Goal: Contribute content: Contribute content

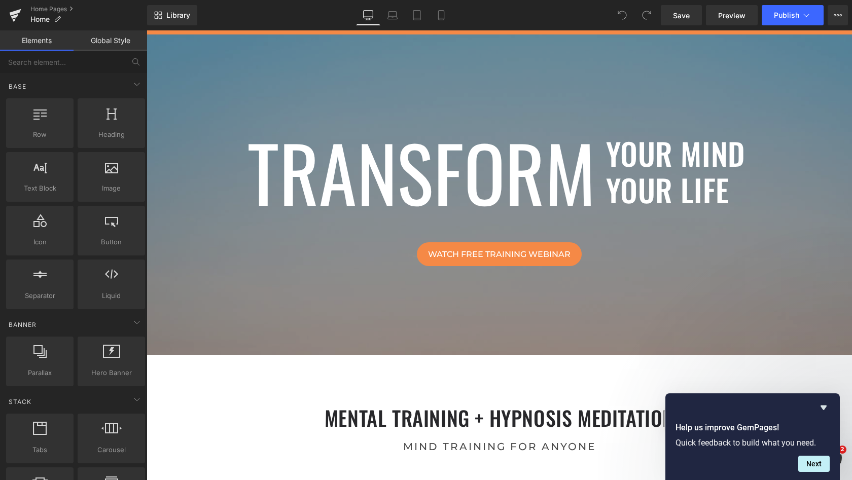
scroll to position [4003, 701]
click at [68, 61] on input "text" at bounding box center [62, 62] width 125 height 22
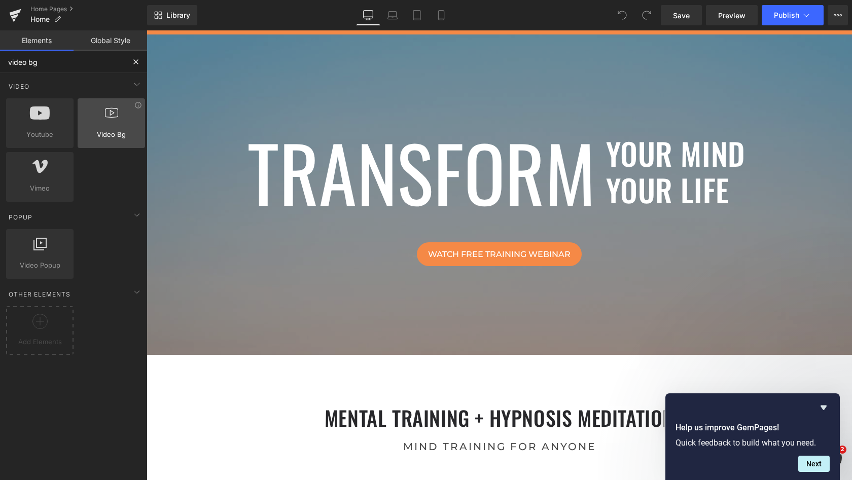
click at [105, 134] on span "Video Bg" at bounding box center [111, 134] width 61 height 11
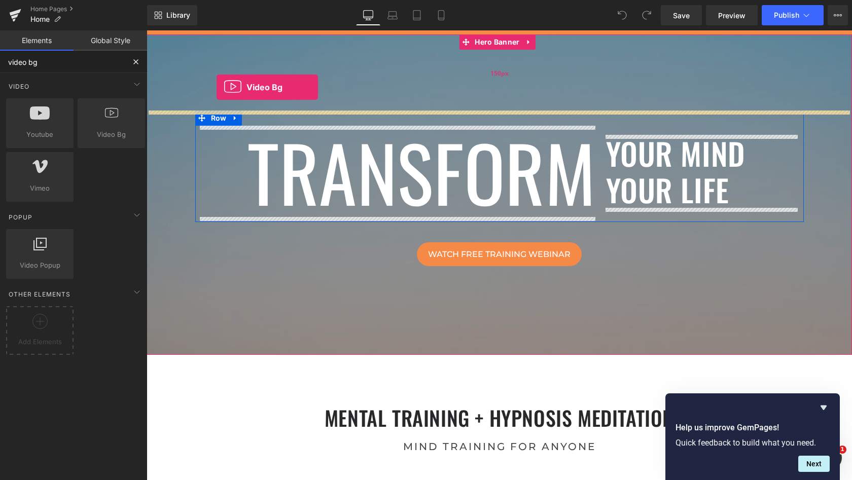
drag, startPoint x: 244, startPoint y: 163, endPoint x: 216, endPoint y: 87, distance: 80.8
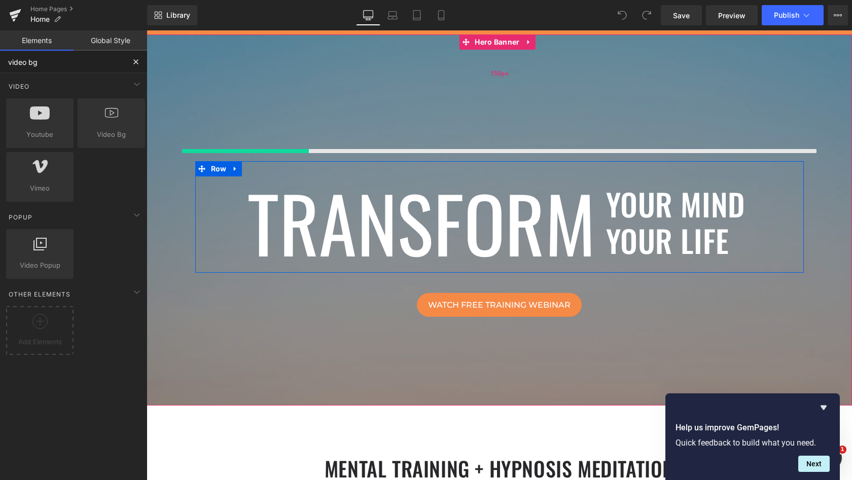
scroll to position [4054, 701]
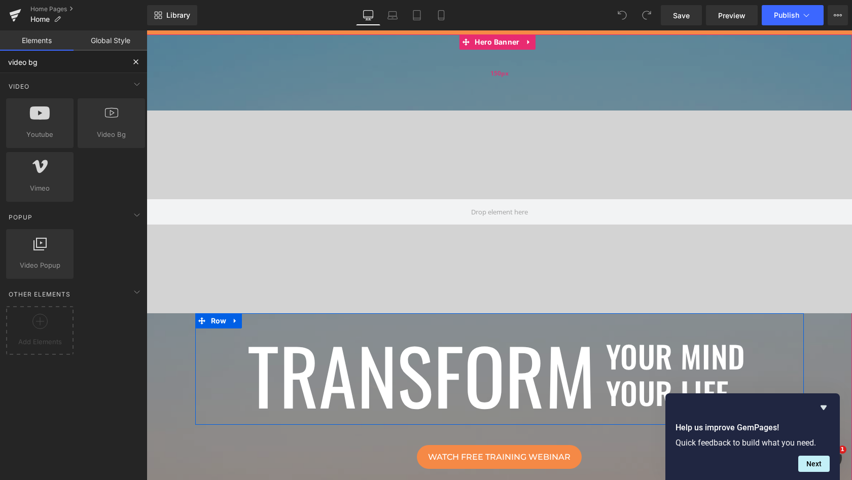
type input "video bg"
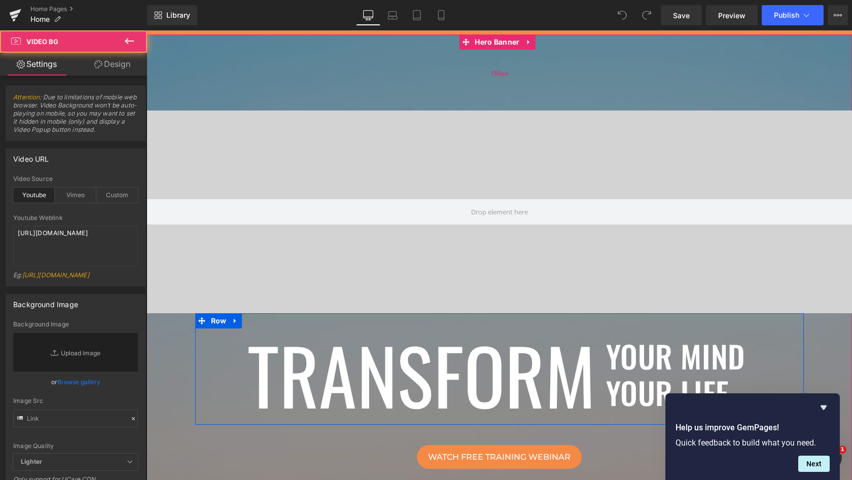
scroll to position [4206, 701]
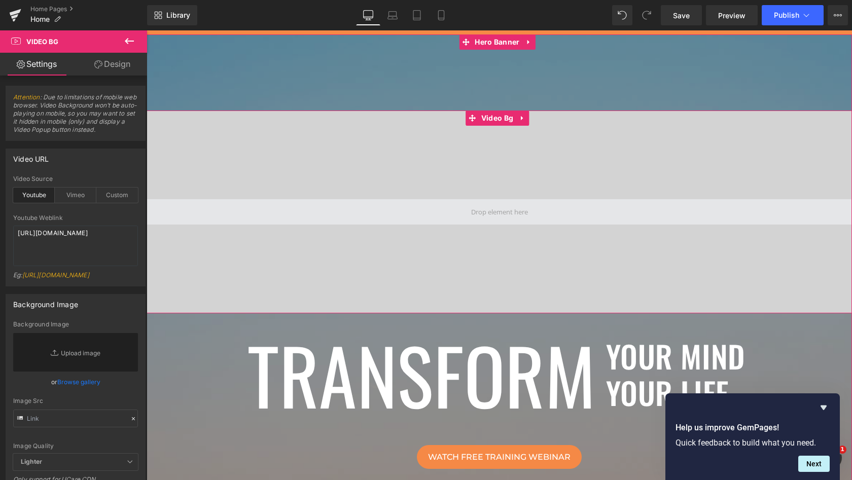
click at [492, 213] on span at bounding box center [499, 212] width 64 height 19
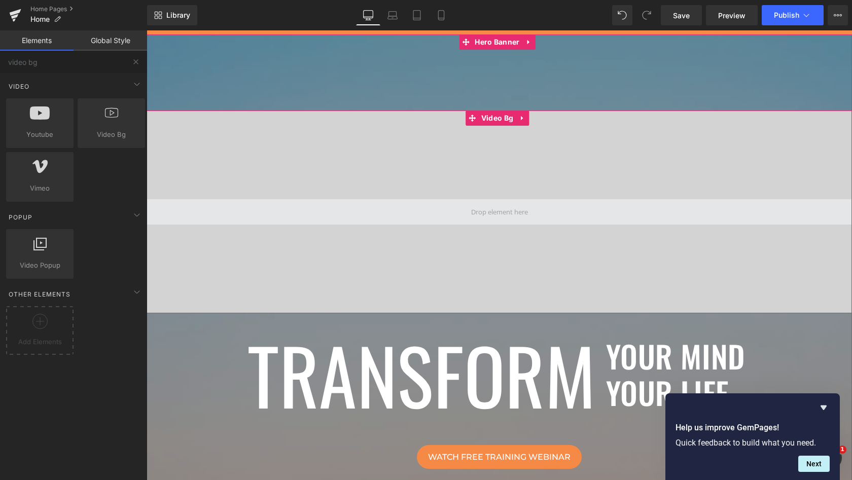
click at [492, 212] on span at bounding box center [499, 212] width 64 height 19
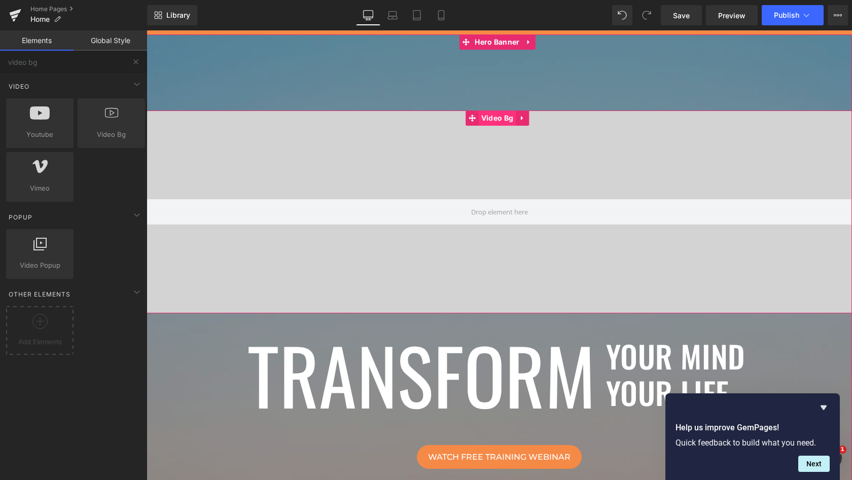
click at [502, 118] on span "Video Bg" at bounding box center [496, 117] width 37 height 15
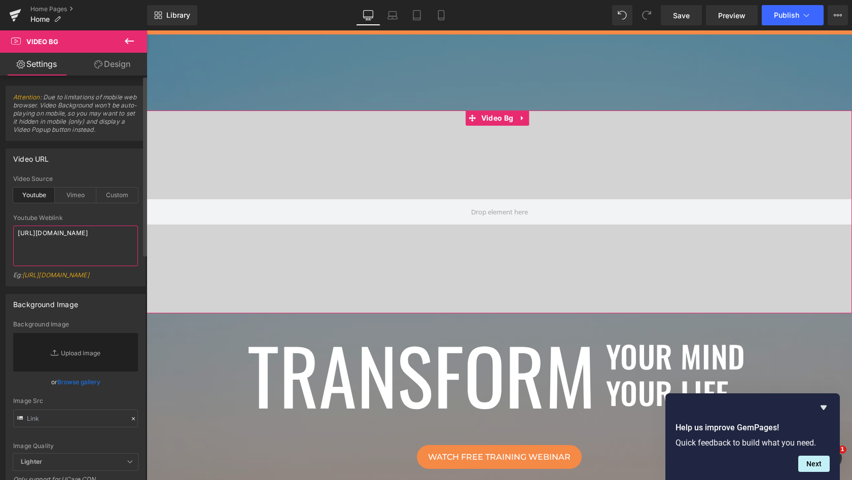
click at [70, 239] on textarea "[URL][DOMAIN_NAME]" at bounding box center [75, 246] width 125 height 41
drag, startPoint x: 77, startPoint y: 240, endPoint x: 0, endPoint y: 235, distance: 77.2
click at [0, 235] on div "Video URL youtube Video Source Youtube Vimeo Custom Youtube Weblink [URL][DOMAI…" at bounding box center [76, 213] width 152 height 145
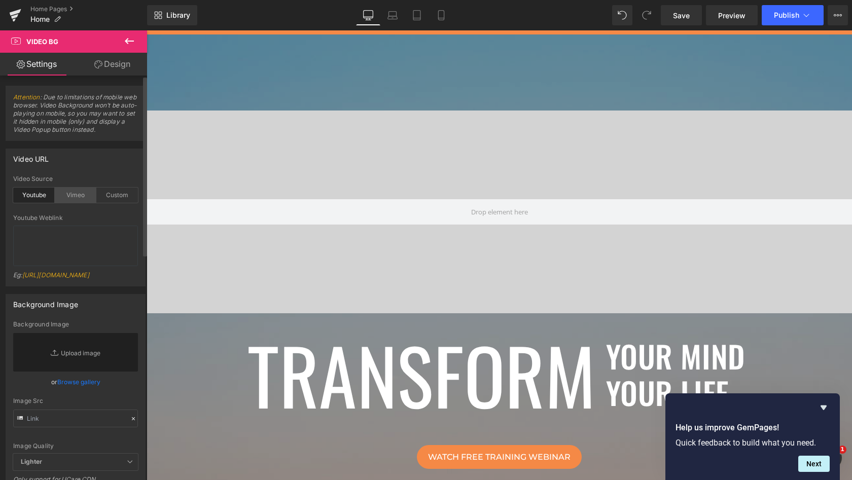
click at [72, 197] on div "Vimeo" at bounding box center [76, 195] width 42 height 15
drag, startPoint x: 108, startPoint y: 233, endPoint x: 0, endPoint y: 230, distance: 108.0
click at [0, 230] on div "Video URL vimeo Video Source Youtube Vimeo Custom Youtube Weblink Eg: [URL][DOM…" at bounding box center [76, 213] width 152 height 145
paste textarea "[URL][DOMAIN_NAME]"
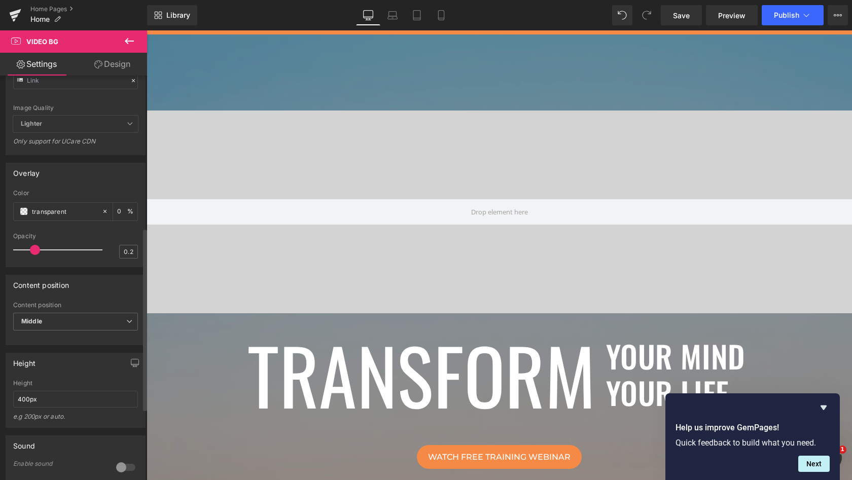
scroll to position [340, 0]
type textarea "[URL][DOMAIN_NAME]"
type input "0.2"
click at [34, 247] on span at bounding box center [35, 248] width 10 height 10
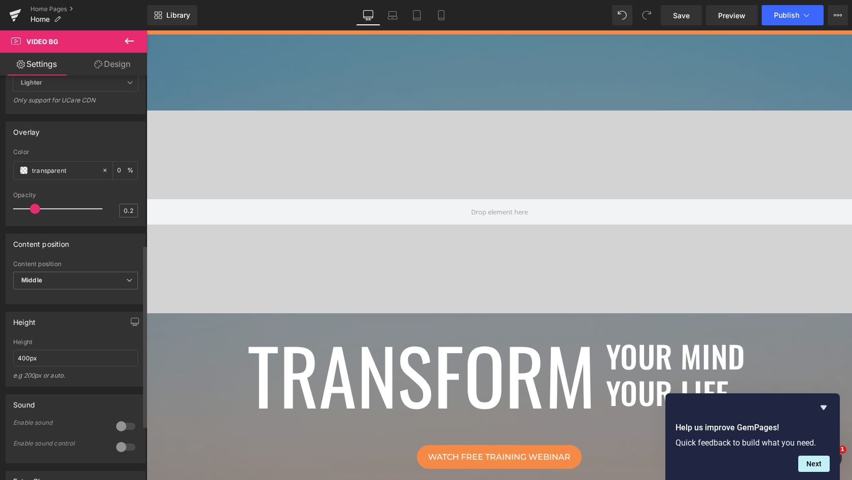
scroll to position [380, 0]
click at [81, 277] on span "Middle" at bounding box center [75, 280] width 125 height 18
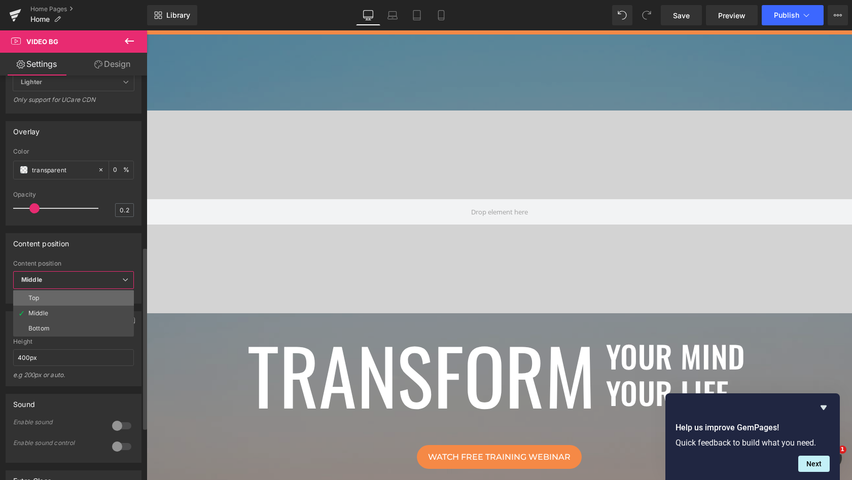
click at [67, 295] on li "Top" at bounding box center [73, 297] width 121 height 15
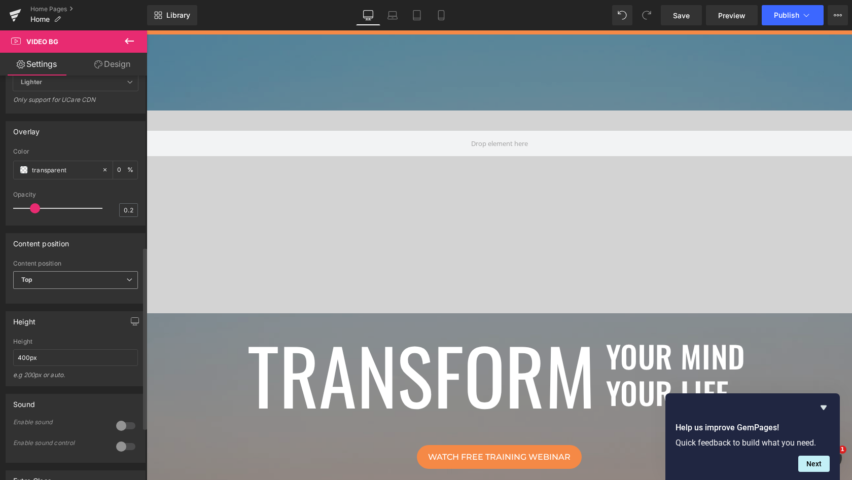
scroll to position [4206, 701]
click at [72, 283] on span "Top" at bounding box center [75, 280] width 125 height 18
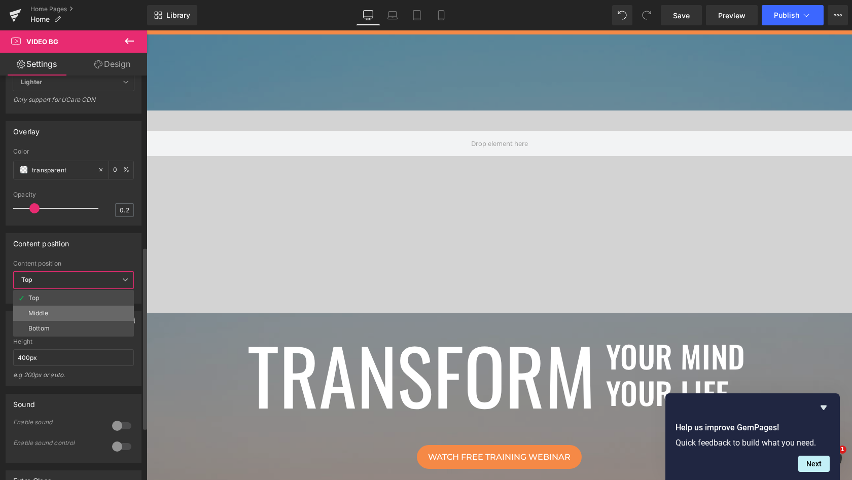
click at [61, 306] on li "Middle" at bounding box center [73, 313] width 121 height 15
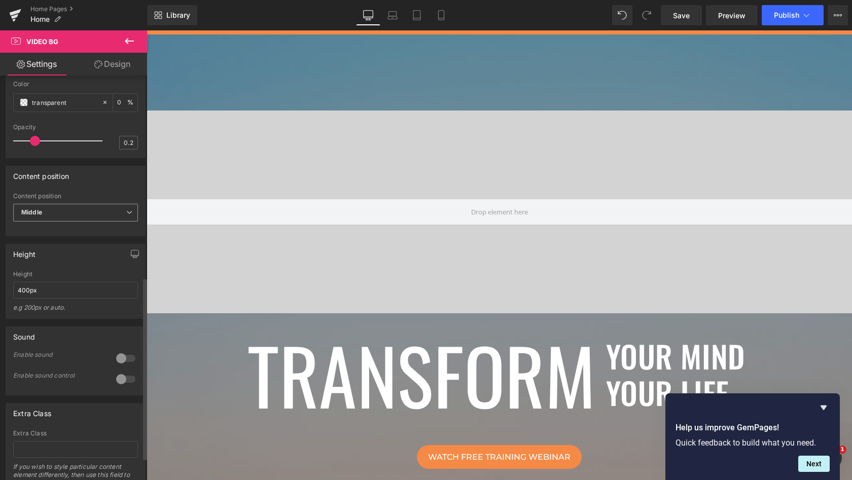
scroll to position [450, 0]
drag, startPoint x: 23, startPoint y: 284, endPoint x: 12, endPoint y: 284, distance: 11.2
click at [12, 284] on div "400px Height 400px e.g 200px or auto. 400px Height 400px e.g 200px or auto. 400…" at bounding box center [75, 292] width 139 height 48
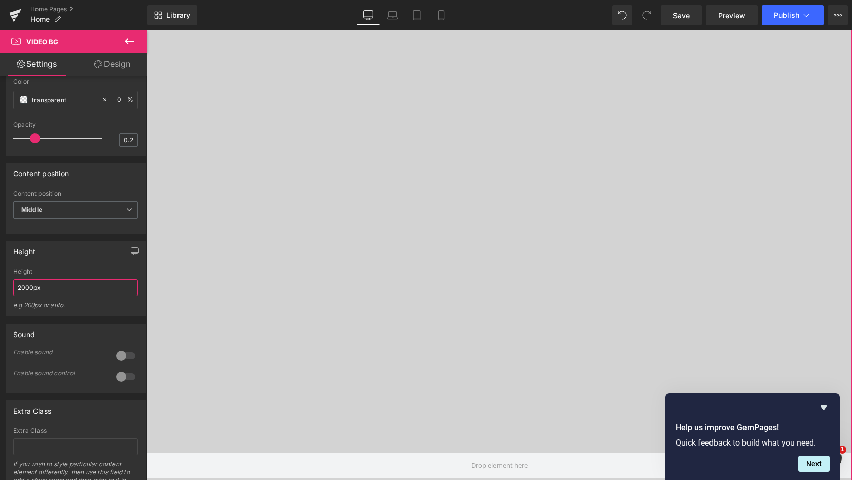
scroll to position [136, 0]
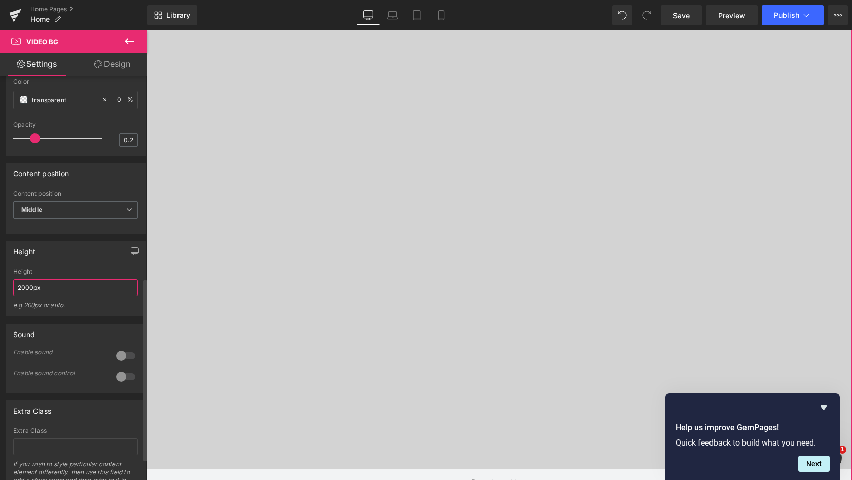
drag, startPoint x: 44, startPoint y: 286, endPoint x: 10, endPoint y: 286, distance: 34.0
click at [10, 286] on div "2000px Height 2000px e.g 200px or auto. 400px Height 400px e.g 200px or auto. 4…" at bounding box center [75, 292] width 139 height 48
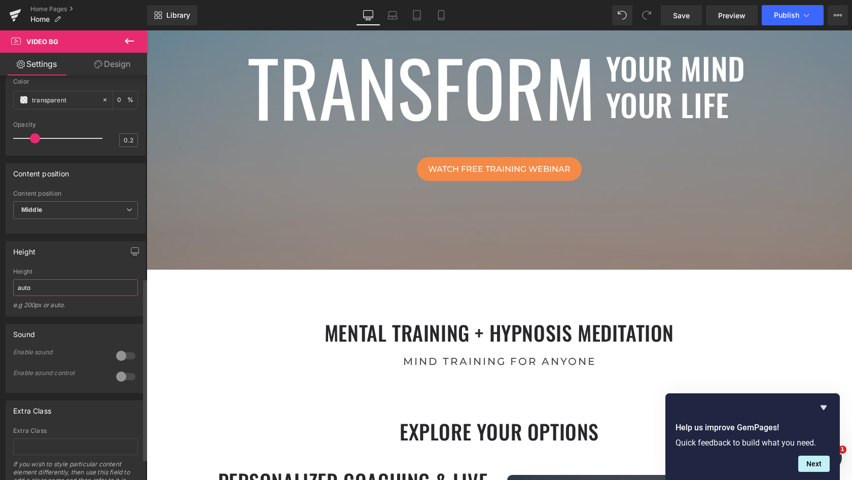
scroll to position [4054, 701]
click at [81, 258] on div "Height" at bounding box center [75, 251] width 139 height 19
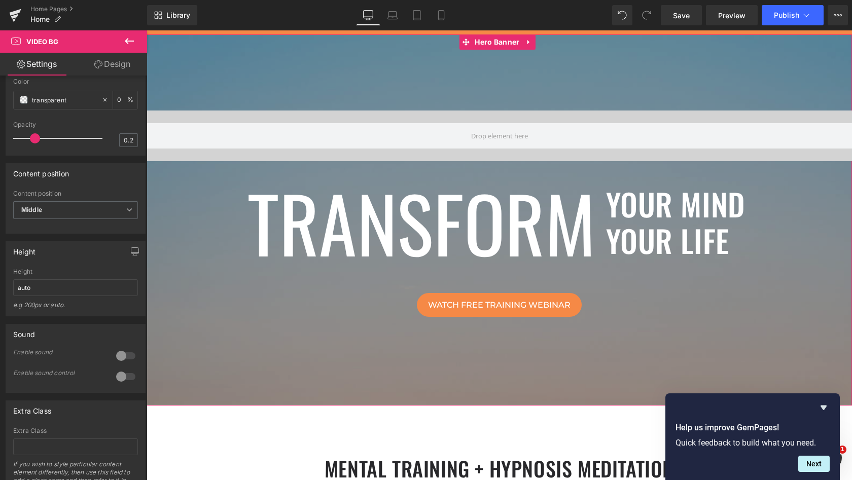
scroll to position [0, 0]
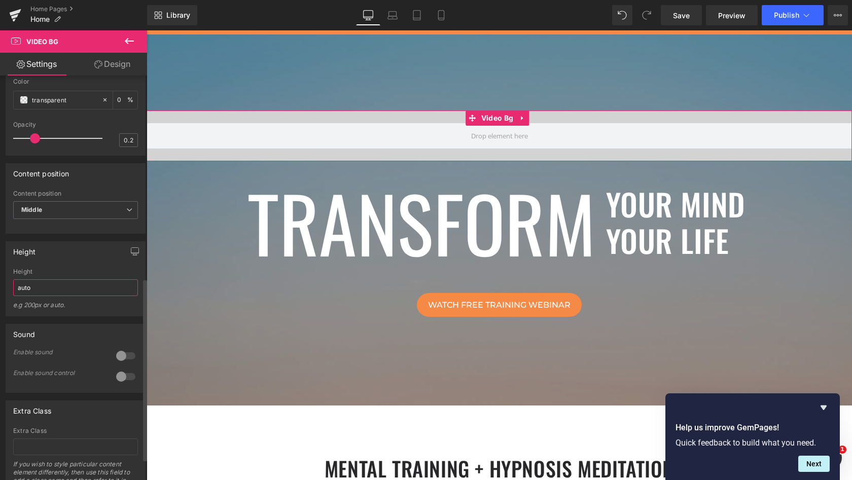
click at [94, 283] on input "auto" at bounding box center [75, 287] width 125 height 17
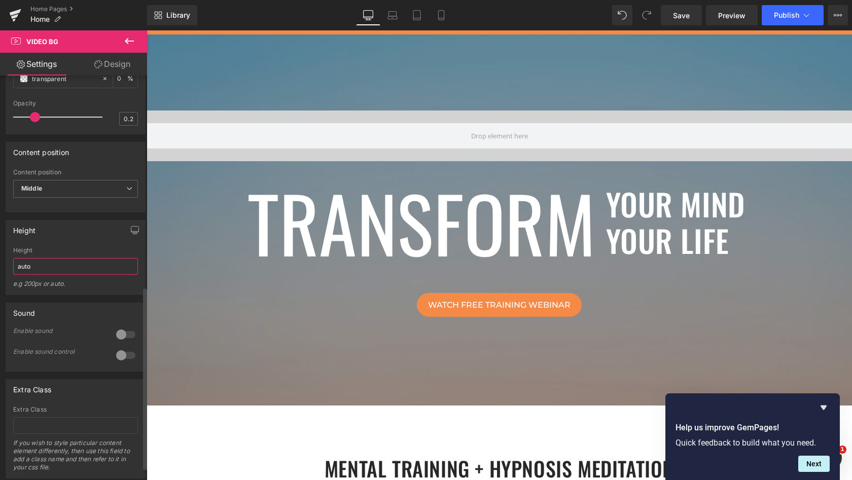
scroll to position [475, 0]
click at [122, 326] on div at bounding box center [126, 330] width 24 height 16
click at [121, 352] on div at bounding box center [126, 351] width 24 height 16
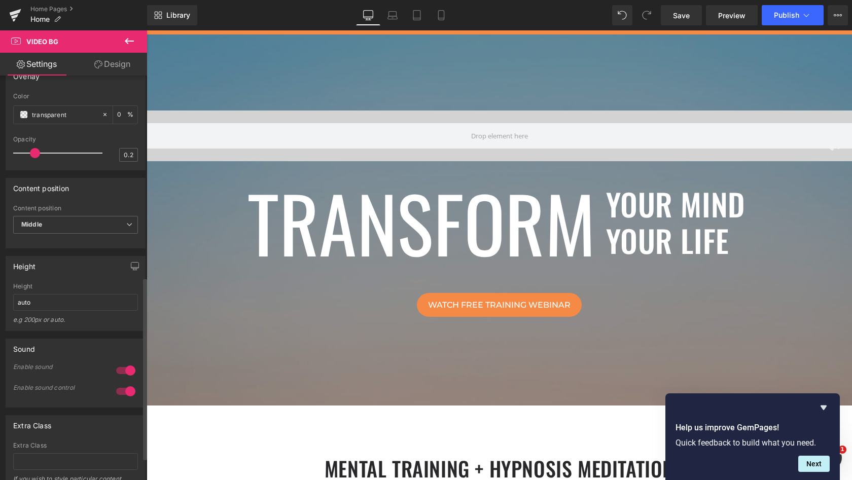
scroll to position [412, 0]
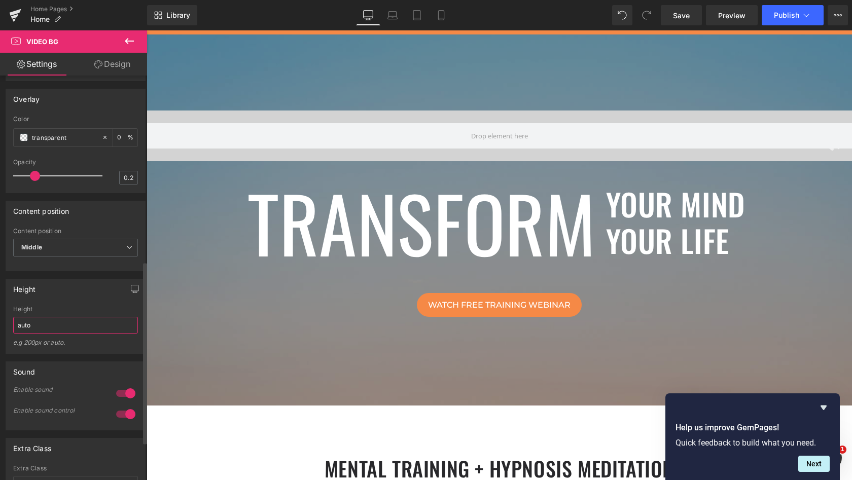
drag, startPoint x: 34, startPoint y: 325, endPoint x: 0, endPoint y: 324, distance: 34.5
click at [0, 324] on div "Height auto Height auto e.g 200px or auto. 400px Height 400px e.g 200px or auto…" at bounding box center [76, 312] width 152 height 83
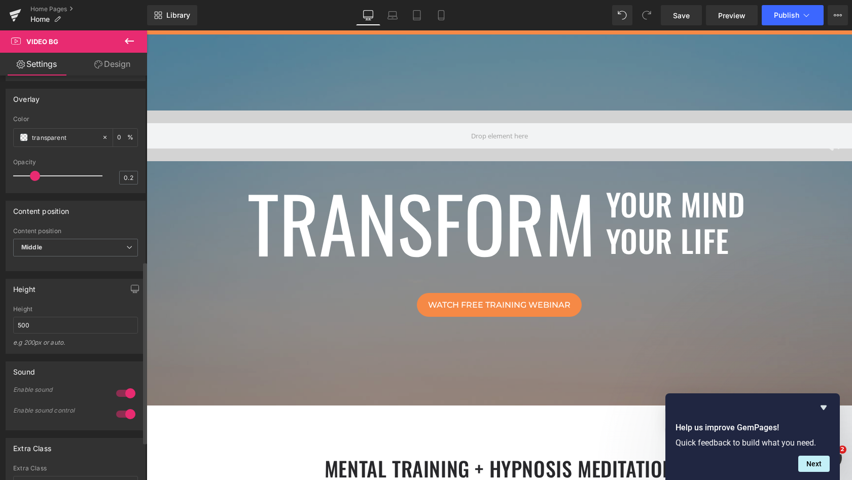
click at [50, 299] on div "Height 500 Height 500 e.g 200px or auto. 400px Height 400px e.g 200px or auto. …" at bounding box center [76, 316] width 140 height 75
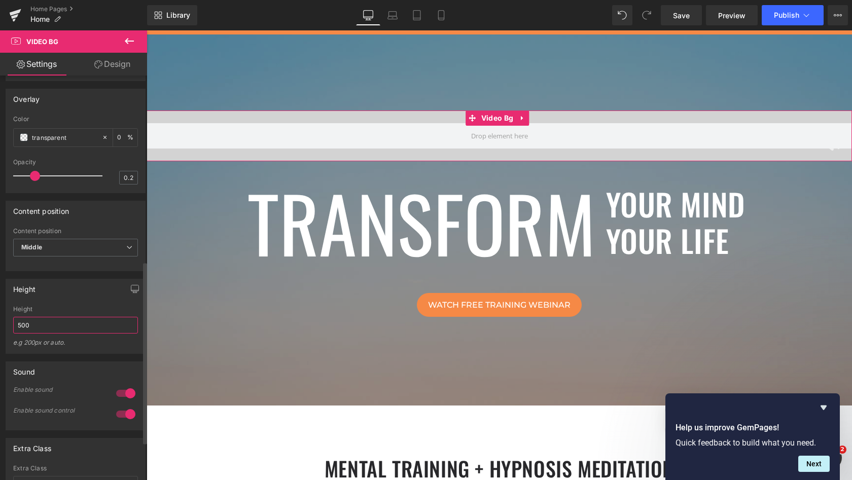
drag, startPoint x: 50, startPoint y: 326, endPoint x: 0, endPoint y: 325, distance: 49.7
click at [0, 325] on div "Height 500 Height 500 e.g 200px or auto. 400px Height 400px e.g 200px or auto. …" at bounding box center [76, 312] width 152 height 83
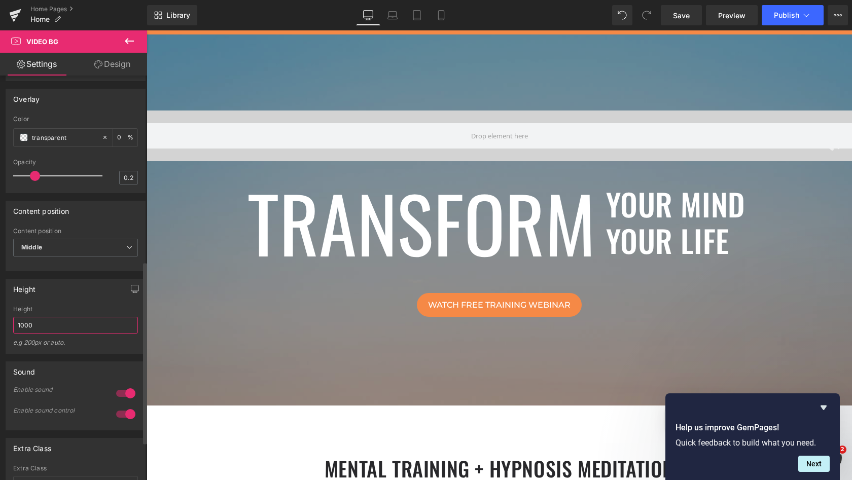
type input "1000"
click at [81, 298] on div "Height 1000 Height 1000 e.g 200px or auto. 400px Height 400px e.g 200px or auto…" at bounding box center [76, 316] width 140 height 75
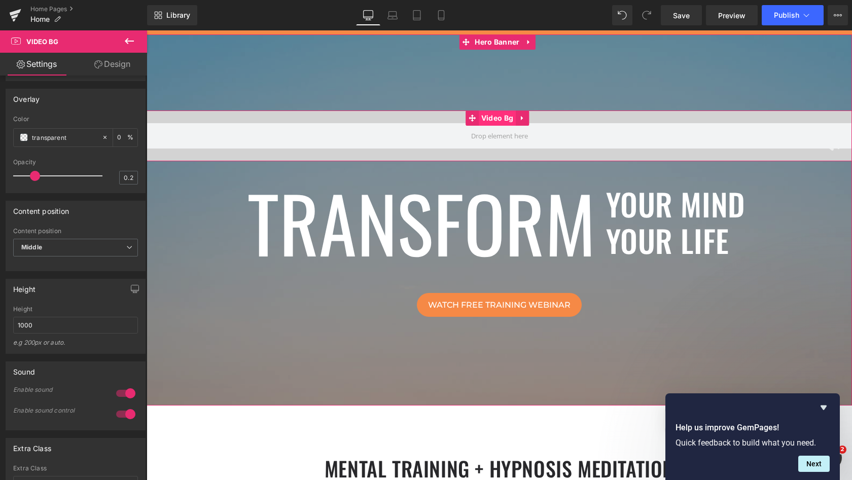
click at [495, 117] on span "Video Bg" at bounding box center [496, 117] width 37 height 15
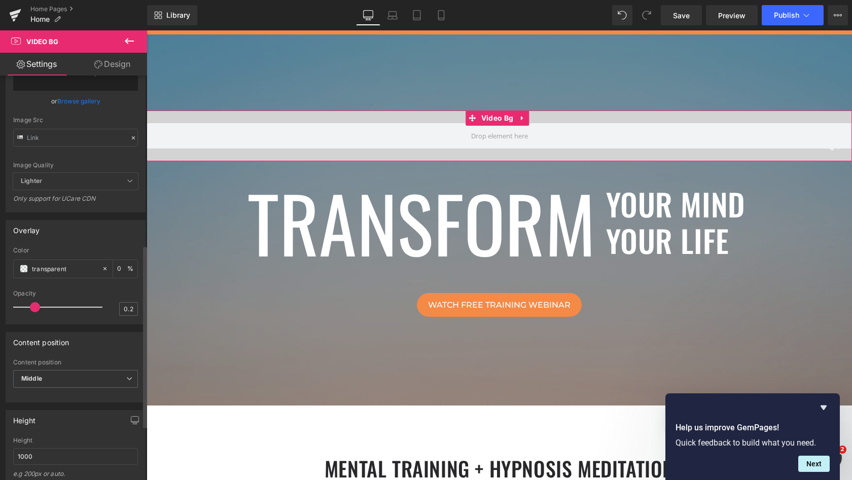
scroll to position [270, 0]
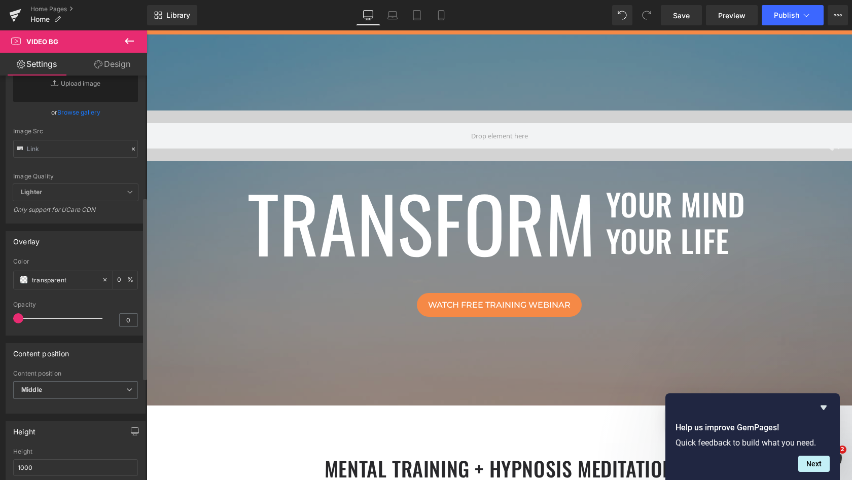
drag, startPoint x: 32, startPoint y: 318, endPoint x: 0, endPoint y: 318, distance: 32.4
click at [0, 318] on div "Overlay transparent Color transparent 0 % 0 Opacity 0" at bounding box center [76, 280] width 152 height 112
type input "0"
drag, startPoint x: 20, startPoint y: 318, endPoint x: 0, endPoint y: 305, distance: 24.0
click at [0, 305] on div "Overlay transparent Color transparent 0 % 0 Opacity 0" at bounding box center [76, 280] width 152 height 112
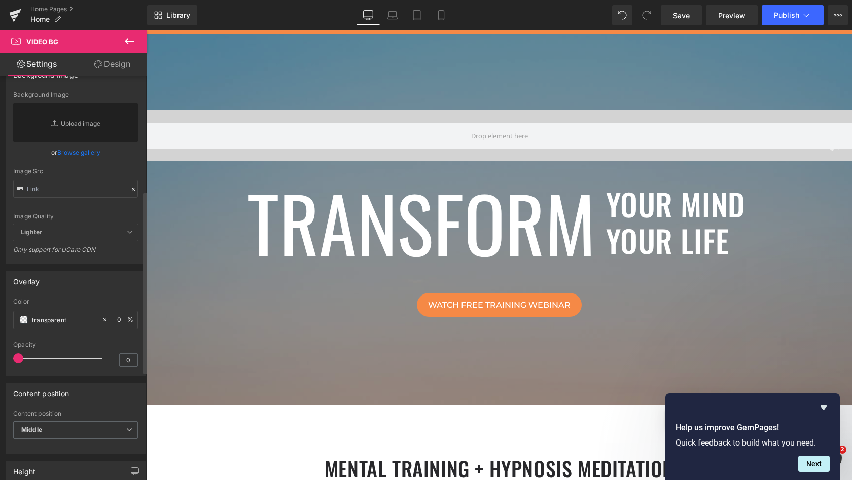
scroll to position [221, 0]
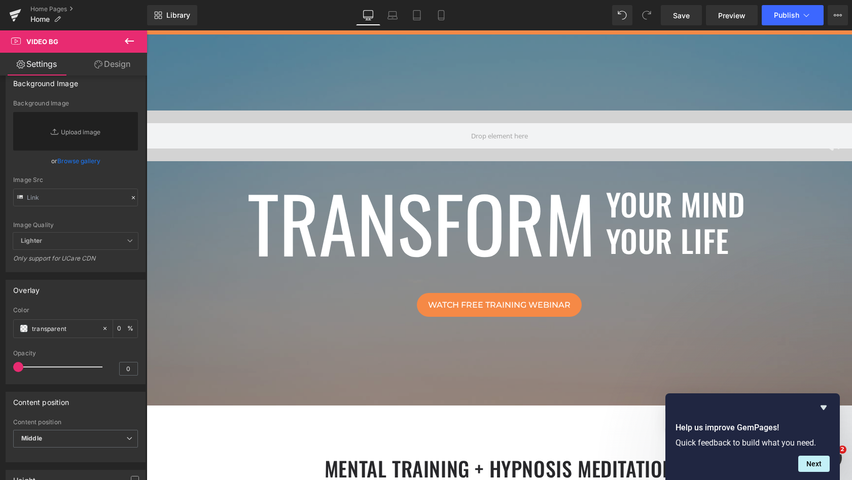
click at [116, 65] on link "Design" at bounding box center [112, 64] width 73 height 23
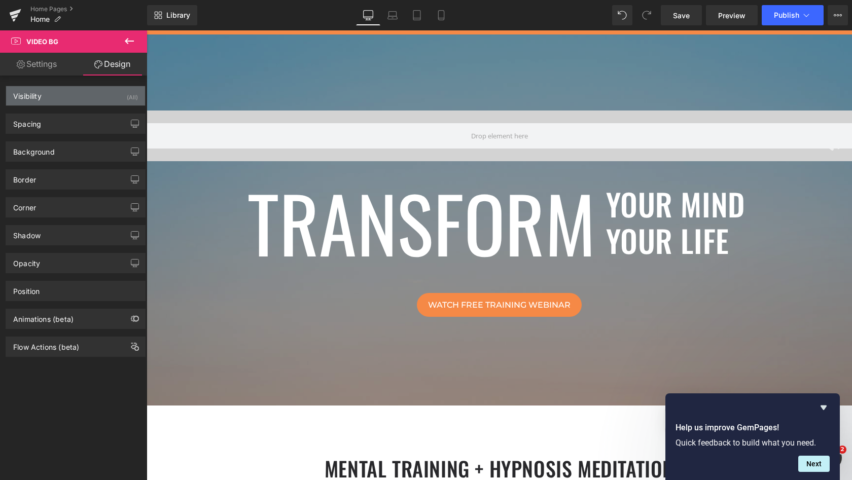
click at [105, 95] on div "Visibility (All)" at bounding box center [75, 95] width 139 height 19
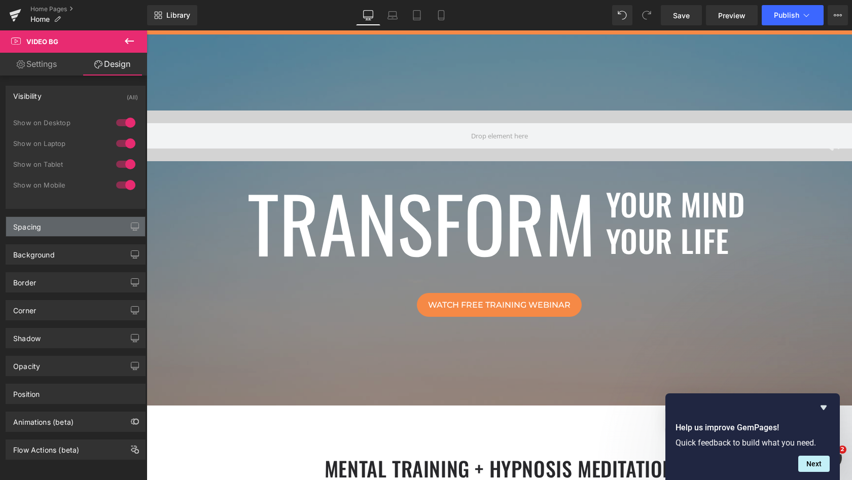
click at [62, 223] on div "Spacing" at bounding box center [75, 226] width 139 height 19
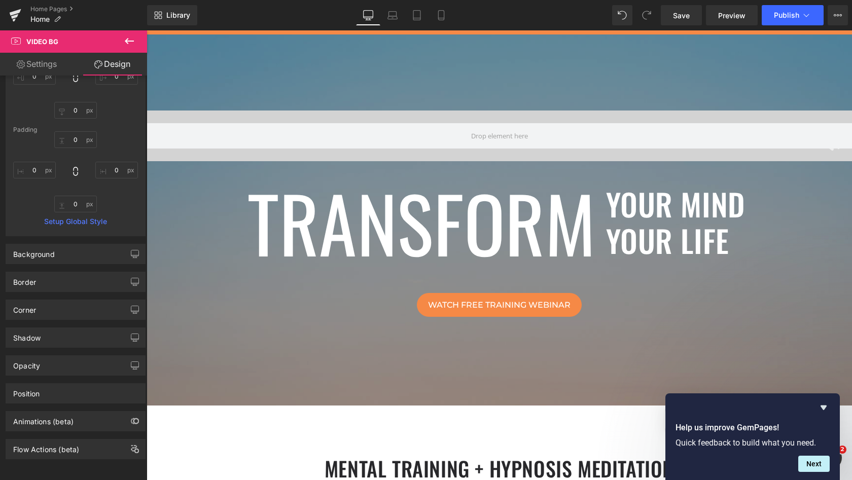
scroll to position [219, 0]
click at [72, 384] on div "Position" at bounding box center [75, 393] width 139 height 19
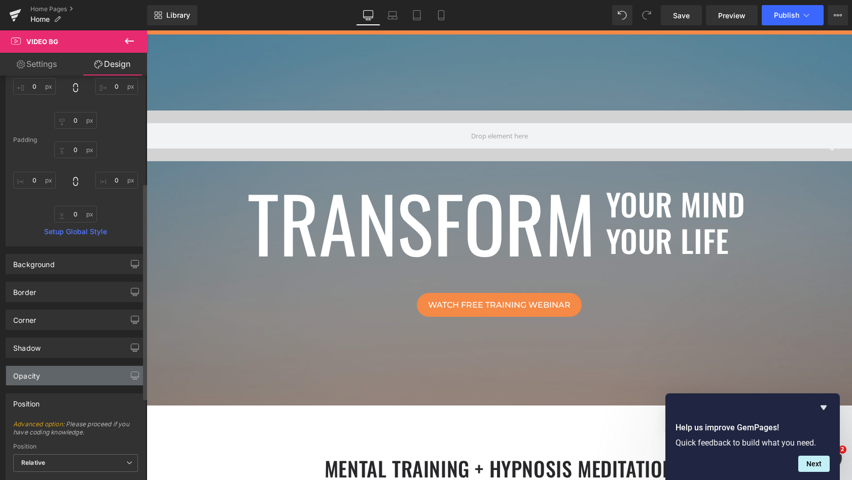
scroll to position [196, 0]
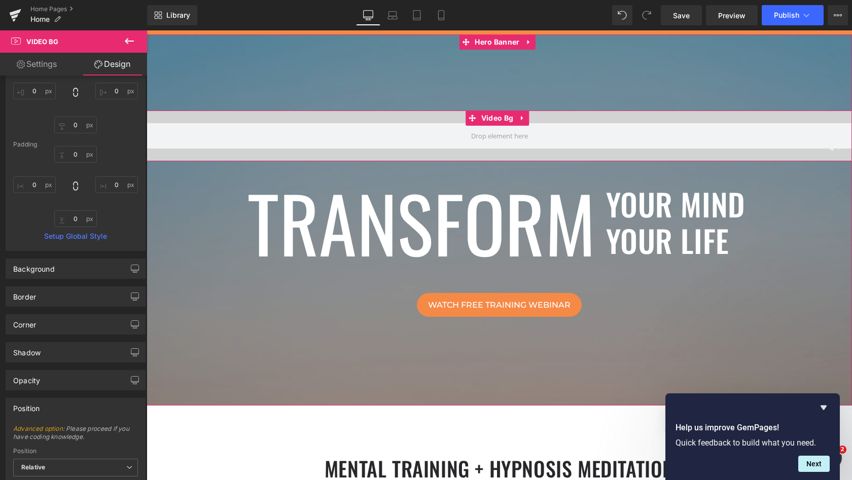
click at [378, 151] on div at bounding box center [498, 135] width 705 height 51
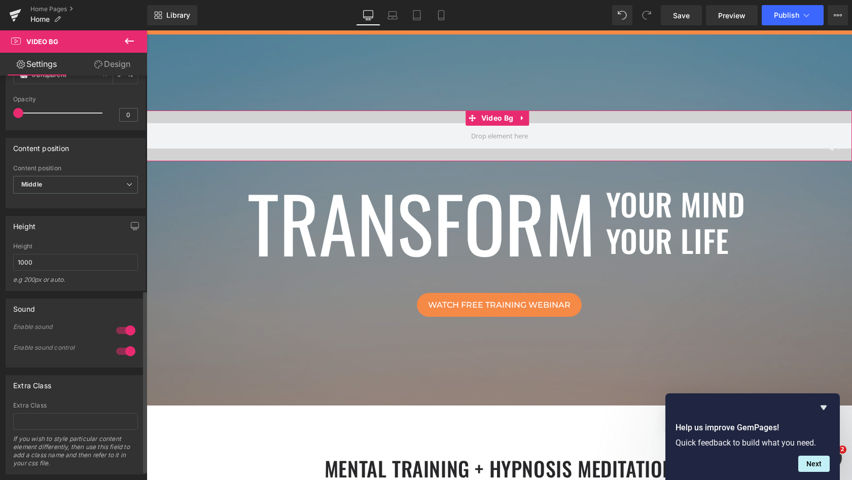
scroll to position [477, 0]
click at [77, 263] on input "1000" at bounding box center [75, 259] width 125 height 17
click at [131, 221] on icon "button" at bounding box center [135, 223] width 8 height 8
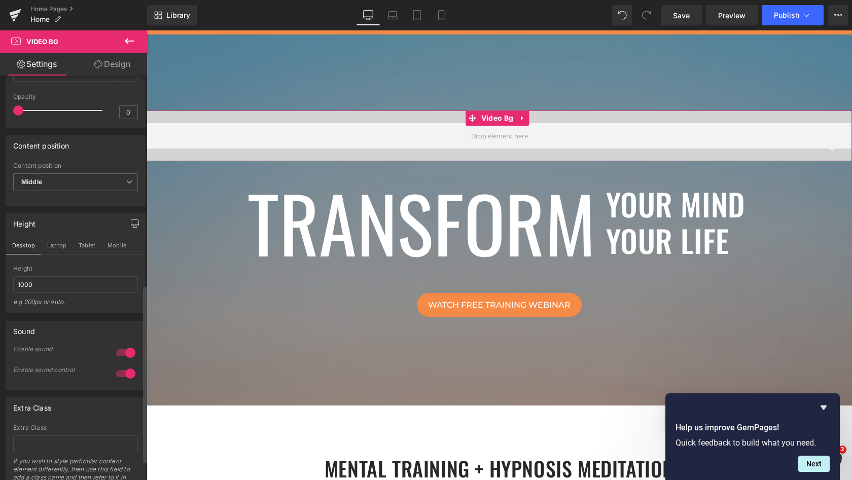
click at [131, 220] on icon "button" at bounding box center [135, 223] width 8 height 8
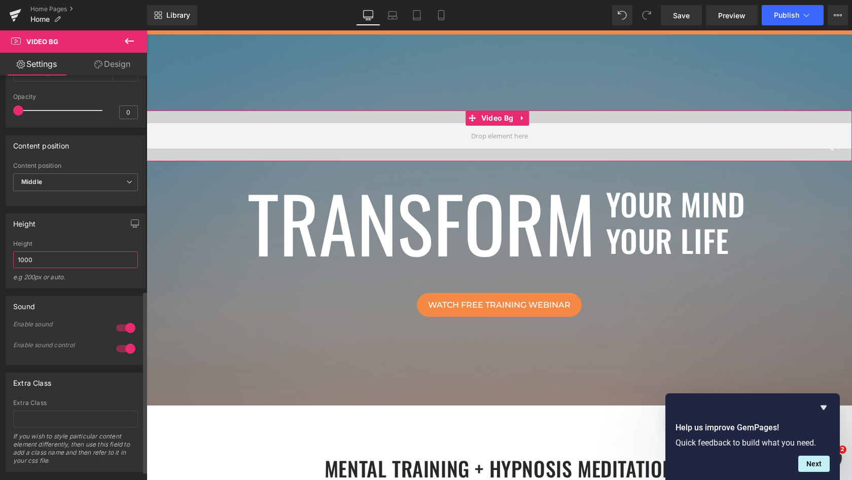
drag, startPoint x: 44, startPoint y: 260, endPoint x: 0, endPoint y: 258, distance: 44.1
click at [0, 258] on div "Height 1000 Height 1000 e.g 200px or auto. 400px Height 400px e.g 200px or auto…" at bounding box center [76, 247] width 152 height 83
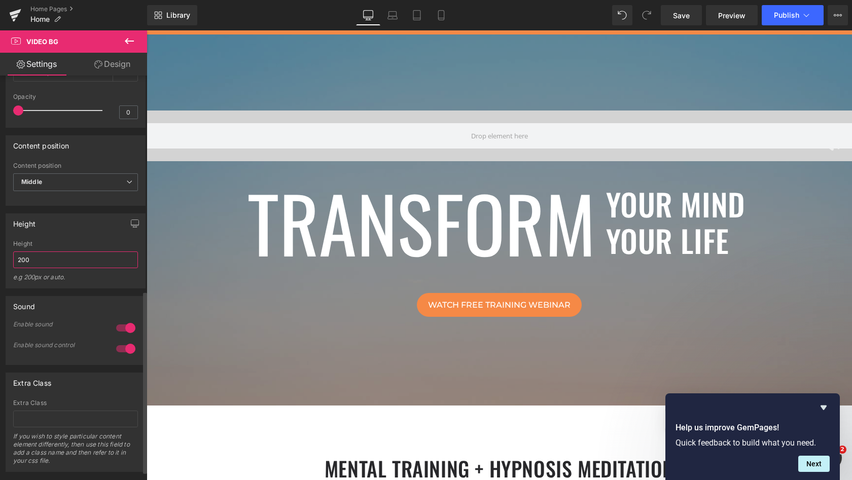
type input "200"
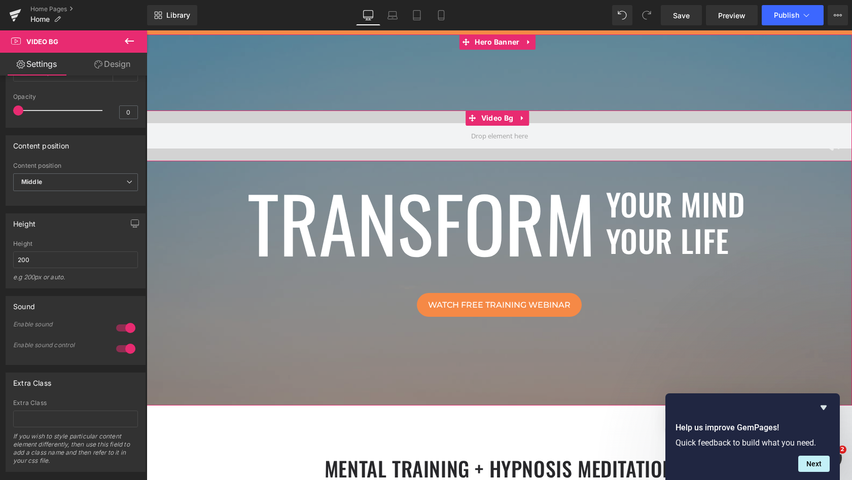
click at [423, 156] on div at bounding box center [498, 135] width 705 height 51
click at [39, 181] on b "Middle" at bounding box center [31, 182] width 21 height 8
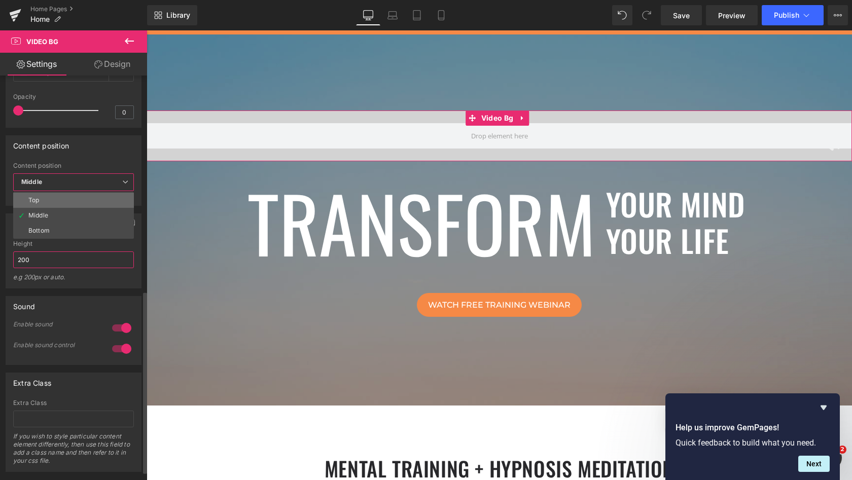
click at [39, 197] on div "Top" at bounding box center [33, 200] width 11 height 7
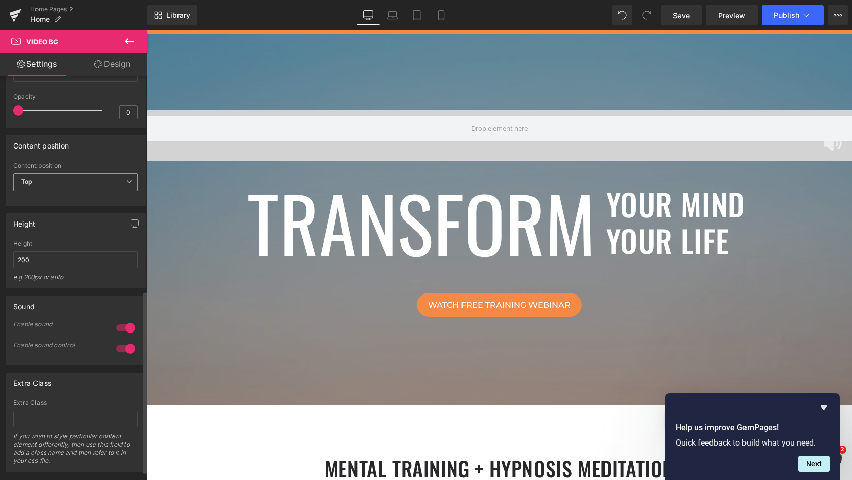
click at [51, 182] on span "Top" at bounding box center [75, 182] width 125 height 18
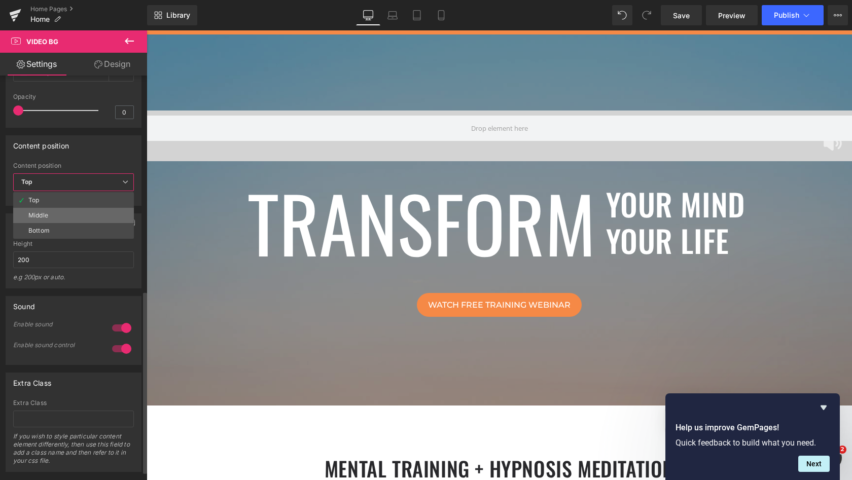
click at [45, 212] on div "Middle" at bounding box center [38, 215] width 20 height 7
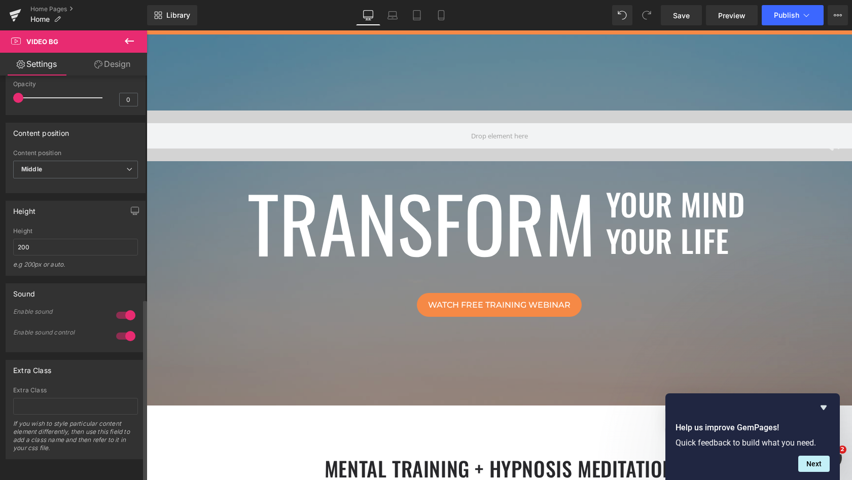
scroll to position [497, 0]
click at [736, 20] on span "Preview" at bounding box center [731, 15] width 27 height 11
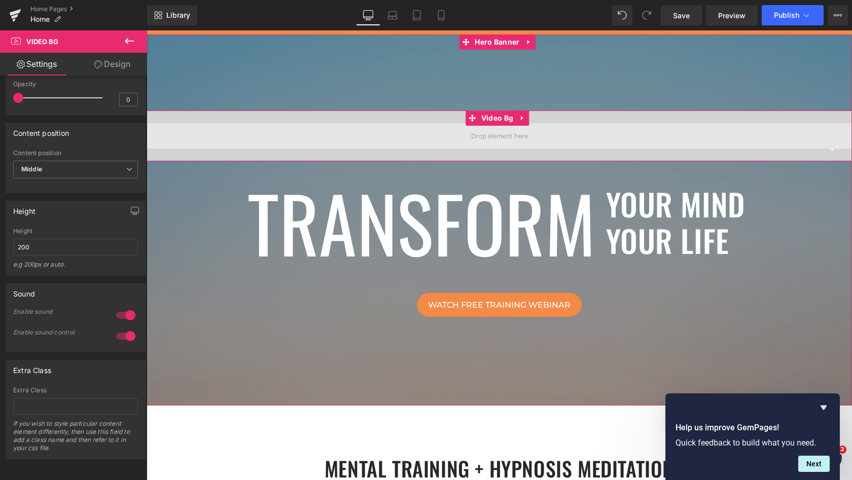
click at [495, 136] on span at bounding box center [499, 136] width 64 height 19
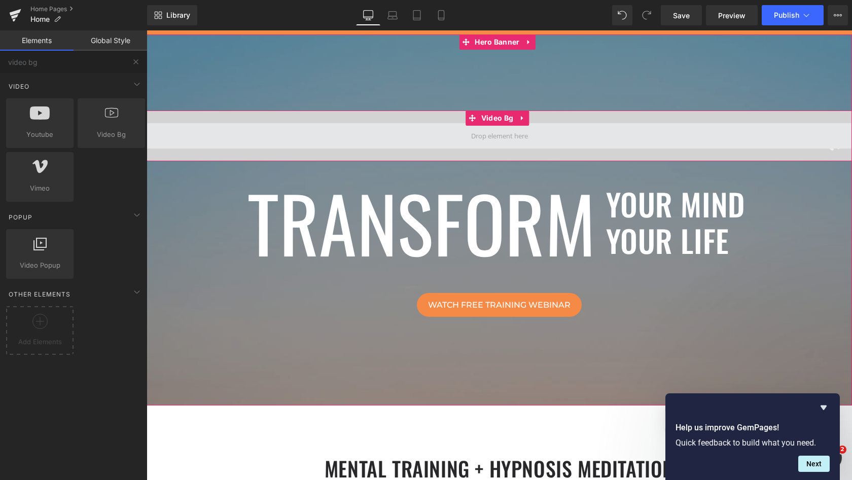
click at [494, 136] on span at bounding box center [499, 136] width 64 height 19
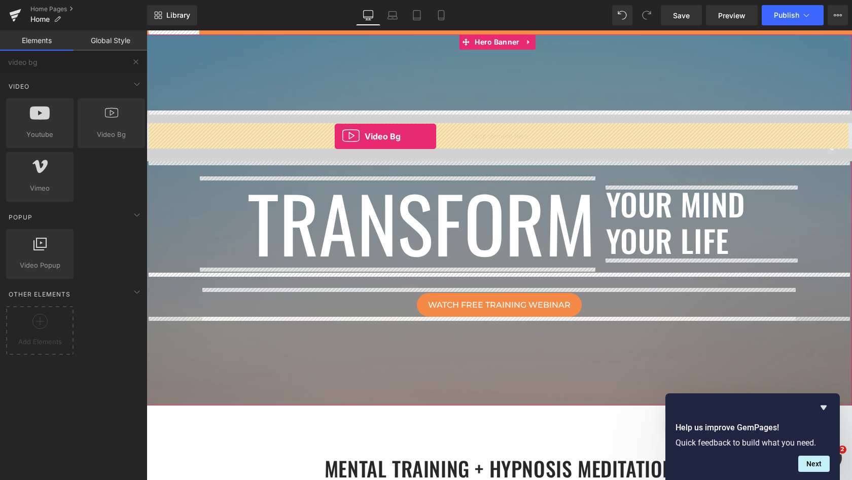
drag, startPoint x: 250, startPoint y: 156, endPoint x: 335, endPoint y: 136, distance: 86.5
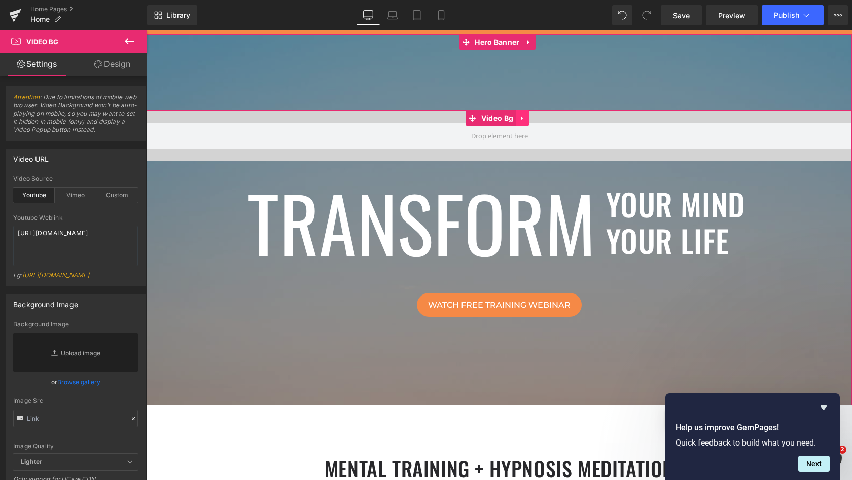
click at [524, 118] on icon at bounding box center [522, 119] width 7 height 8
click at [531, 117] on icon at bounding box center [528, 118] width 7 height 7
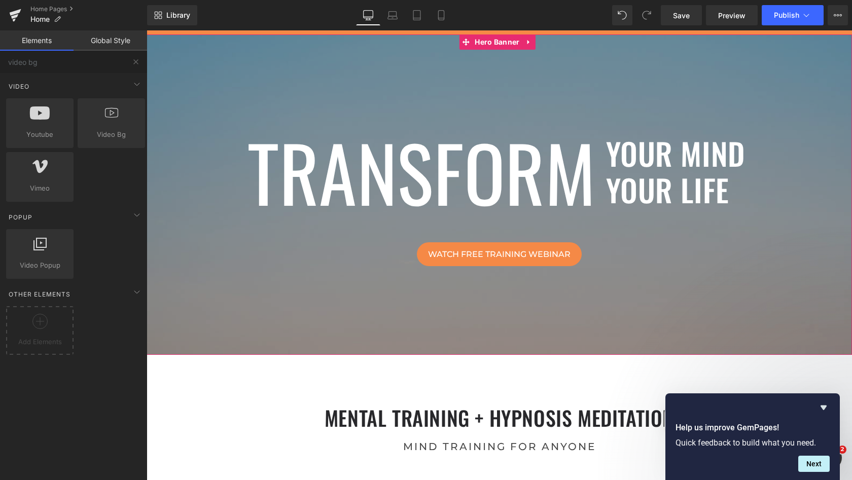
scroll to position [4003, 701]
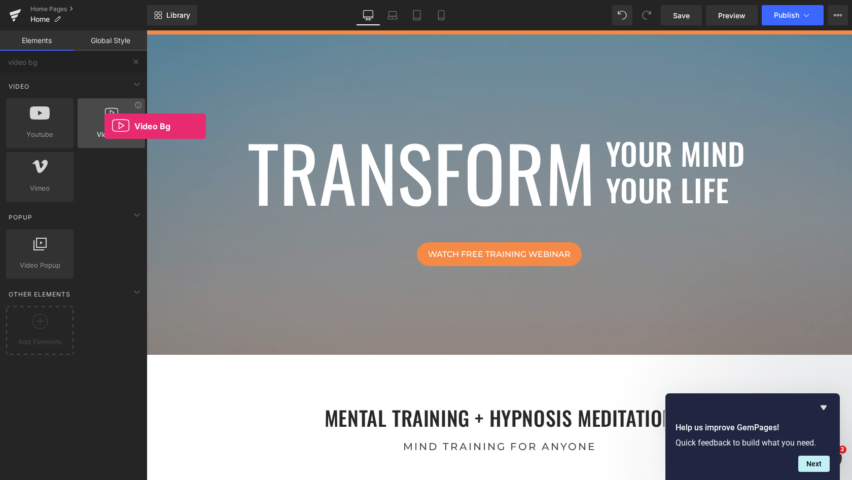
click at [104, 126] on div at bounding box center [111, 117] width 61 height 23
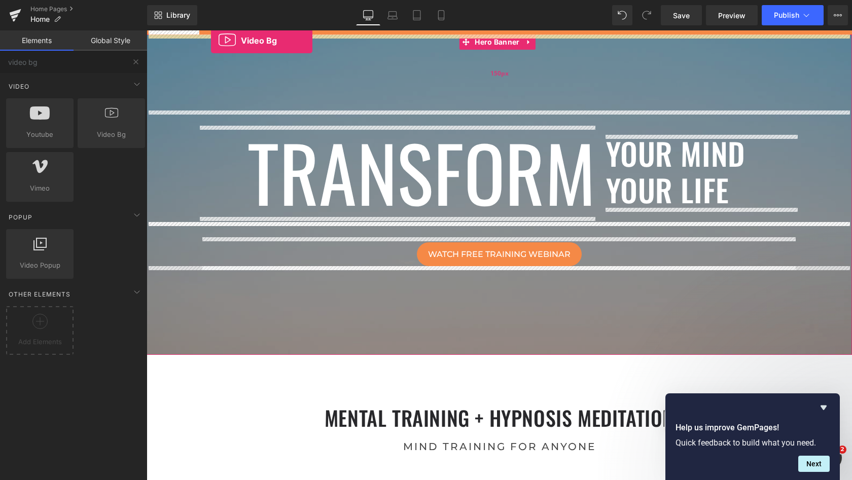
drag, startPoint x: 251, startPoint y: 157, endPoint x: 211, endPoint y: 41, distance: 122.8
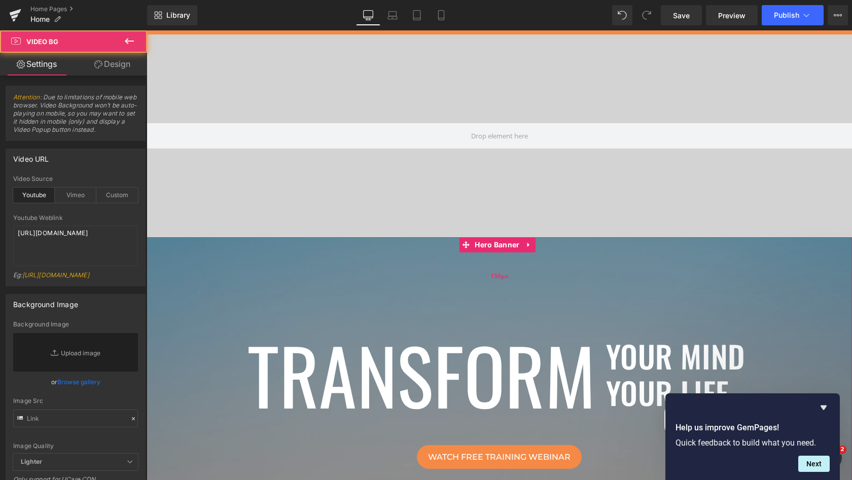
scroll to position [4206, 701]
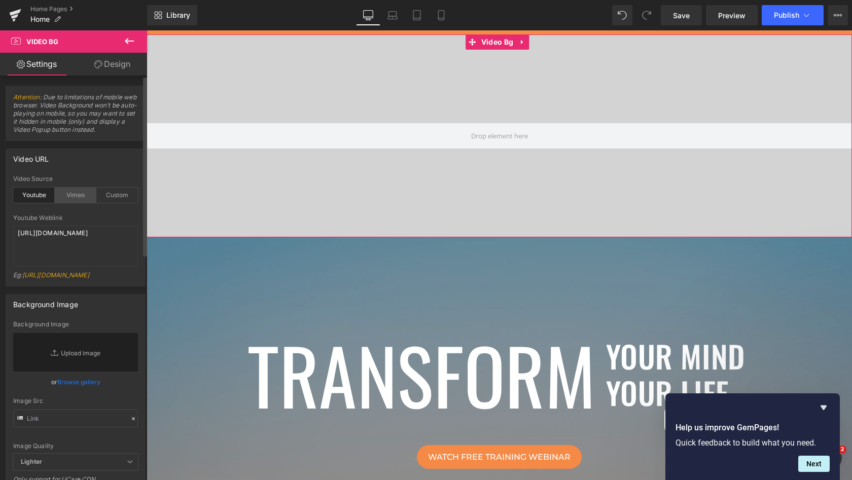
click at [71, 194] on div "Vimeo" at bounding box center [76, 195] width 42 height 15
drag, startPoint x: 115, startPoint y: 234, endPoint x: 0, endPoint y: 233, distance: 114.6
click at [0, 233] on div "Video URL vimeo Video Source Youtube Vimeo Custom Youtube Weblink [URL][DOMAIN_…" at bounding box center [76, 213] width 152 height 145
paste textarea "1110408771"
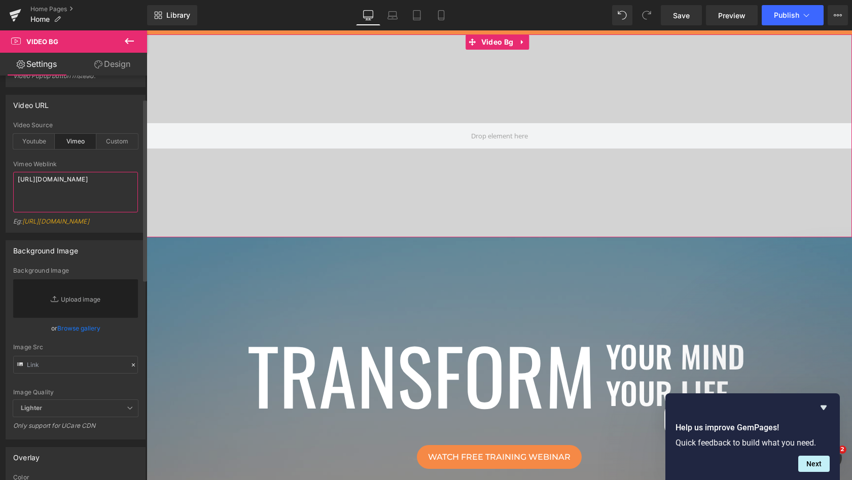
scroll to position [54, 0]
click at [126, 181] on textarea "[URL][DOMAIN_NAME]" at bounding box center [75, 191] width 125 height 41
type textarea "[URL][DOMAIN_NAME]"
click at [121, 158] on div at bounding box center [75, 157] width 125 height 7
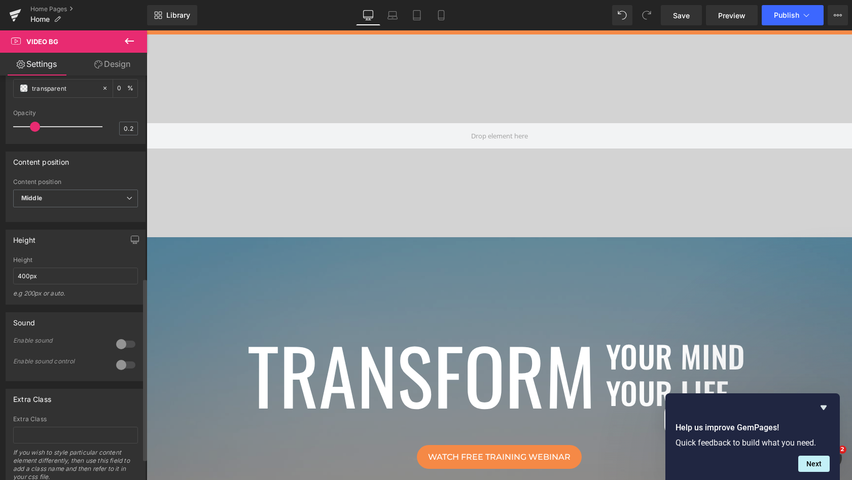
scroll to position [479, 0]
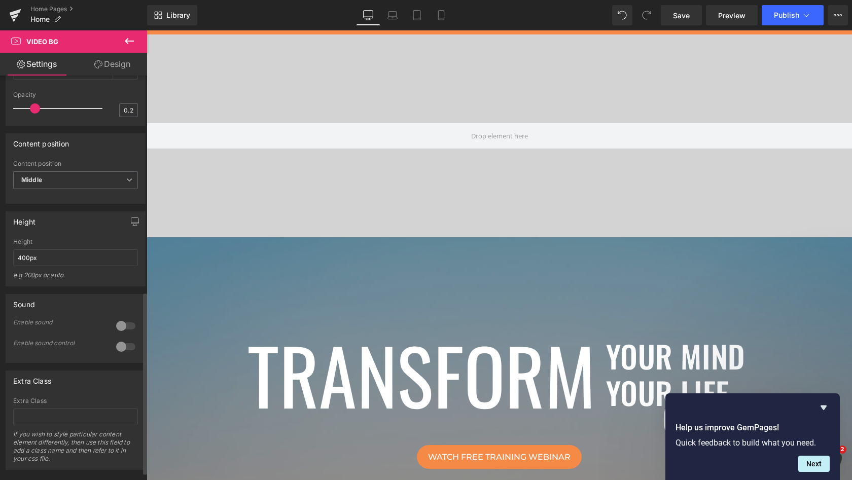
click at [119, 324] on div at bounding box center [126, 326] width 24 height 16
click at [122, 344] on div at bounding box center [126, 347] width 24 height 16
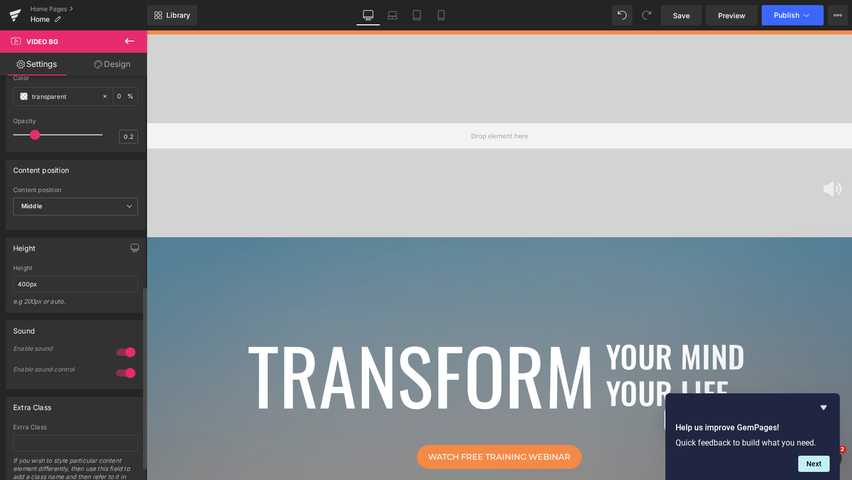
scroll to position [451, 0]
drag, startPoint x: 23, startPoint y: 285, endPoint x: 8, endPoint y: 285, distance: 14.7
click at [8, 285] on div "400px Height 400px e.g 200px or auto. 400px Height 400px e.g 200px or auto. 400…" at bounding box center [75, 291] width 139 height 48
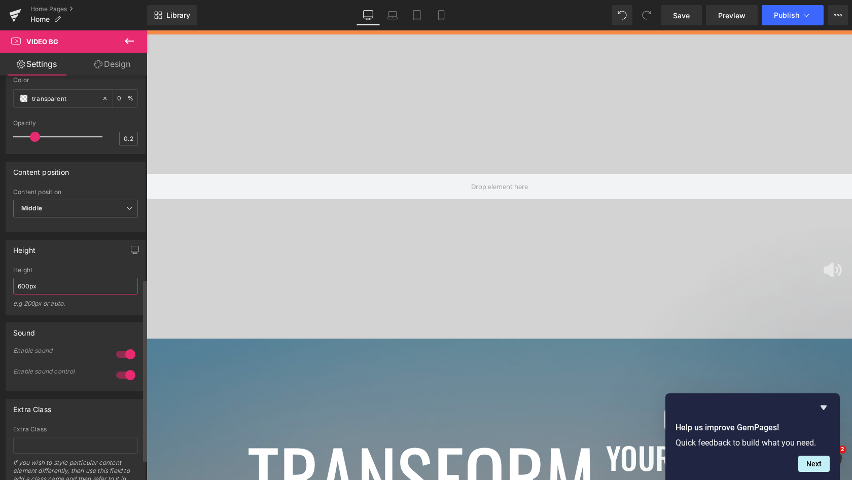
scroll to position [5, 5]
click at [65, 256] on div "Height" at bounding box center [75, 249] width 139 height 19
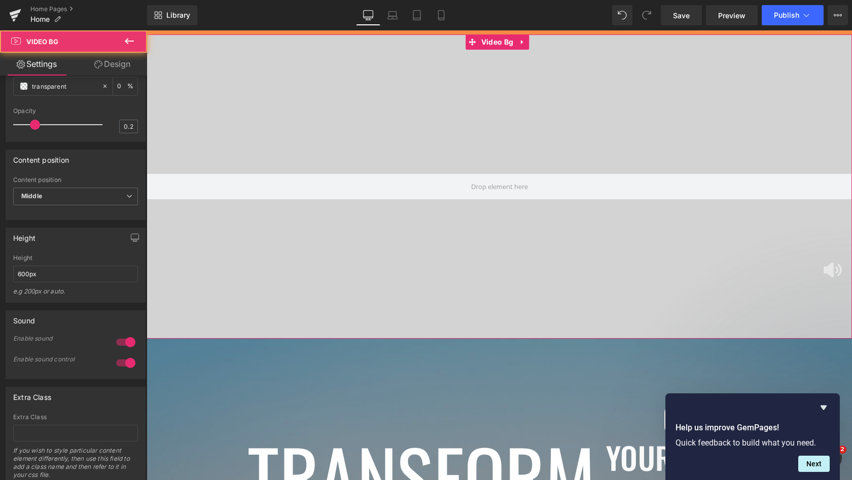
click at [503, 271] on div at bounding box center [498, 186] width 705 height 304
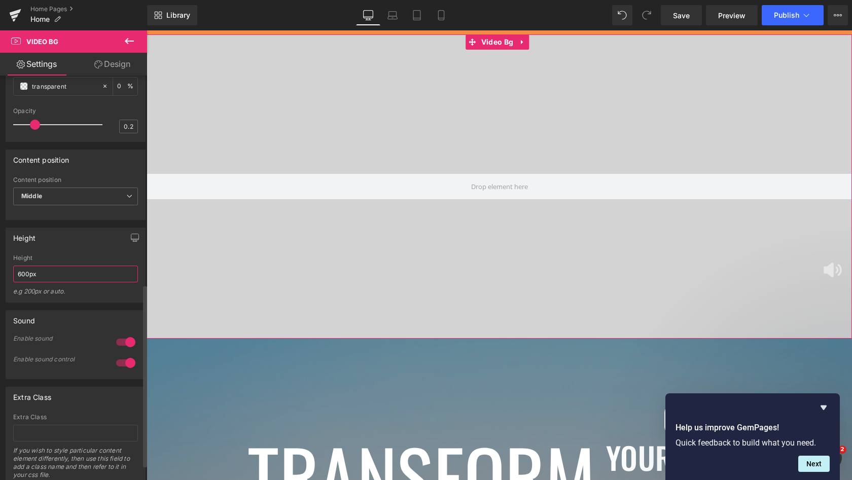
drag, startPoint x: 22, startPoint y: 273, endPoint x: 4, endPoint y: 272, distance: 18.8
click at [4, 272] on div "Height 600px Height 600px e.g 200px or auto. 400px Height 400px e.g 200px or au…" at bounding box center [76, 261] width 152 height 83
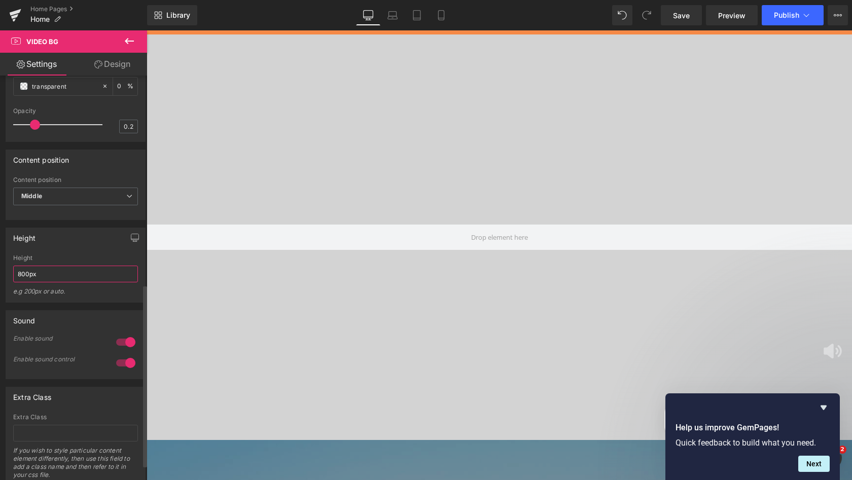
scroll to position [5, 5]
type input "800px"
click at [61, 254] on div "Height" at bounding box center [75, 257] width 125 height 7
click at [826, 407] on icon "Hide survey" at bounding box center [823, 407] width 6 height 5
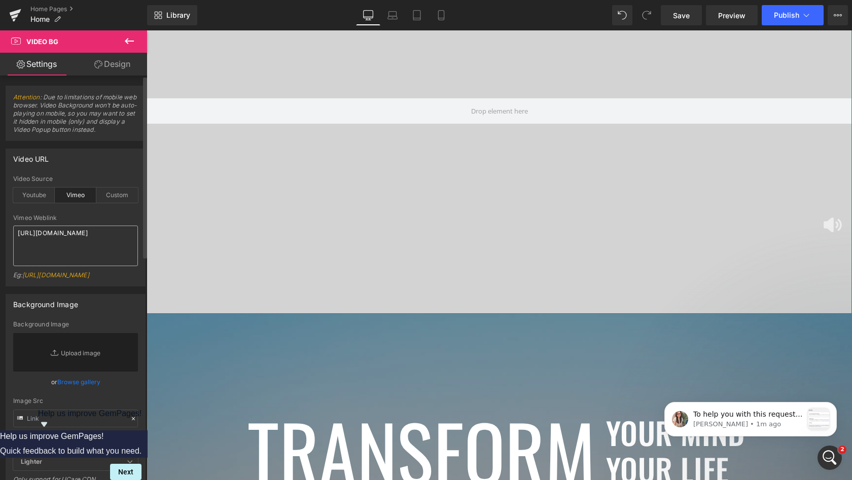
scroll to position [0, 0]
drag, startPoint x: 116, startPoint y: 235, endPoint x: 0, endPoint y: 232, distance: 115.6
click at [0, 232] on div "Video URL vimeo Video Source Youtube Vimeo Custom Youtube Weblink [URL][DOMAIN_…" at bounding box center [76, 213] width 152 height 145
paste textarea "[URL][DOMAIN_NAME]"
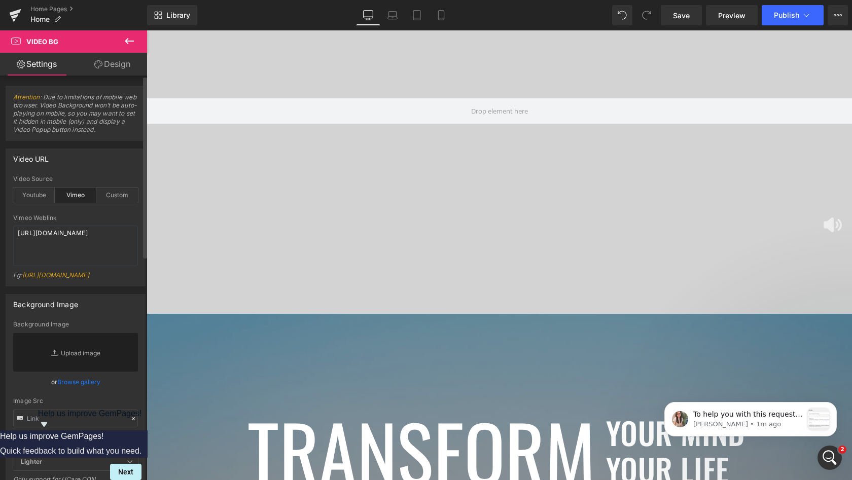
click at [81, 220] on div "Vimeo Weblink" at bounding box center [75, 217] width 125 height 7
drag, startPoint x: 66, startPoint y: 243, endPoint x: 22, endPoint y: 243, distance: 44.6
click at [22, 243] on textarea "[URL][DOMAIN_NAME]" at bounding box center [75, 246] width 125 height 41
type textarea "[URL][DOMAIN_NAME]"
click at [89, 213] on div at bounding box center [75, 211] width 125 height 7
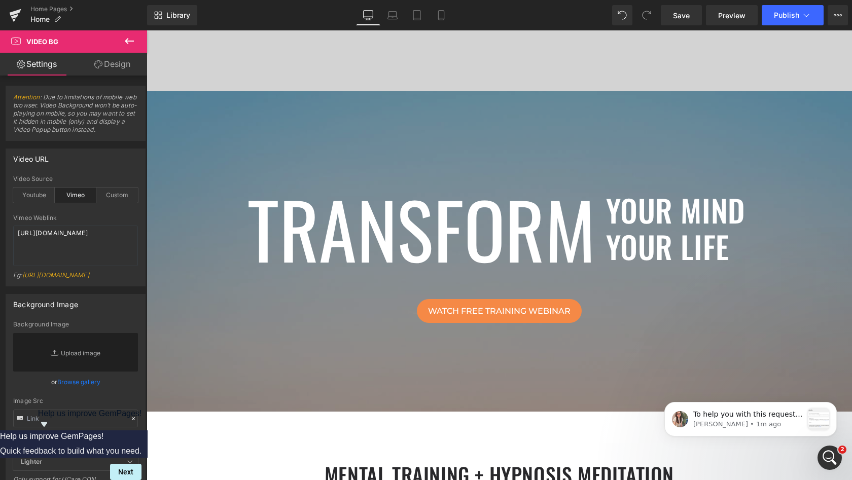
scroll to position [328, 0]
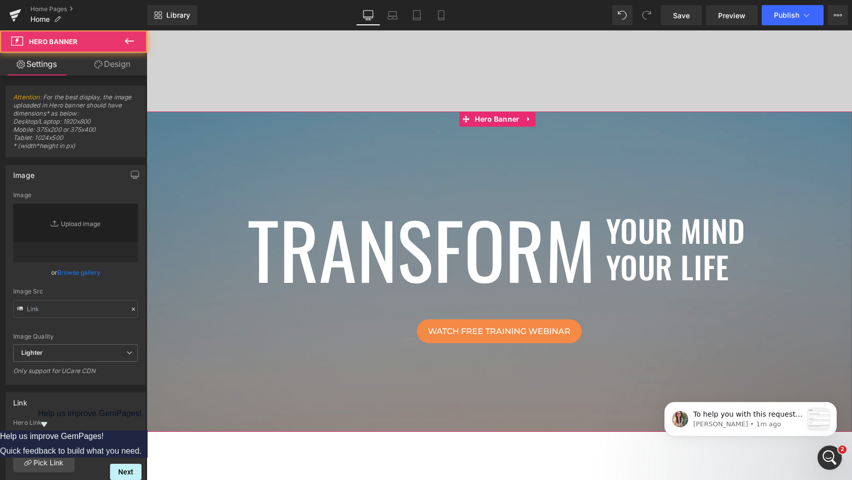
type input "[URL][DOMAIN_NAME]"
click at [232, 132] on div "transform Heading your mind your life Heading Row transform Heading your mind, …" at bounding box center [498, 272] width 705 height 320
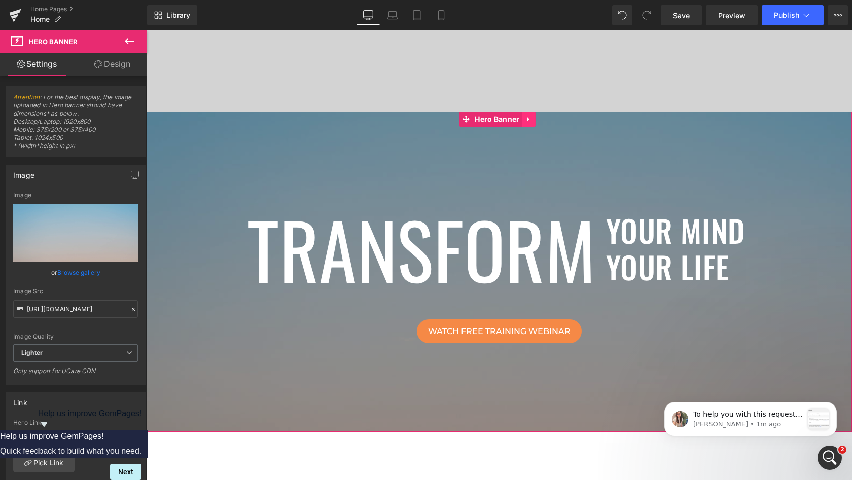
click at [528, 118] on icon at bounding box center [528, 119] width 2 height 5
click at [535, 118] on icon at bounding box center [535, 119] width 7 height 7
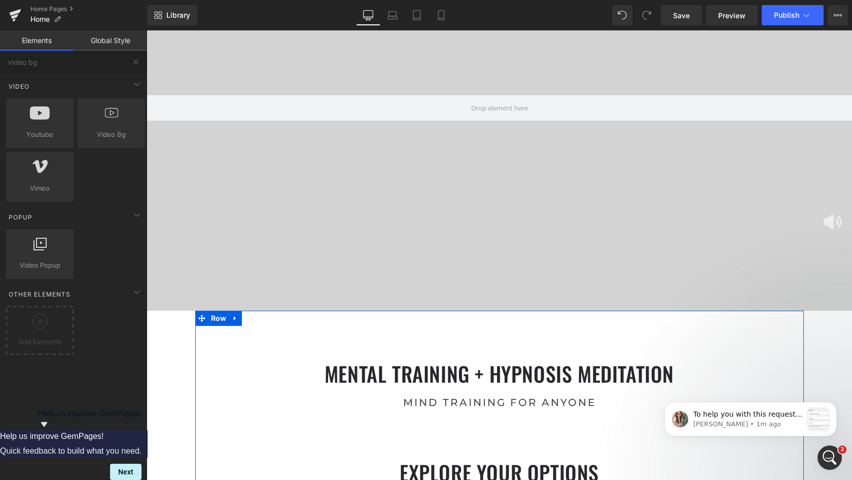
scroll to position [135, 0]
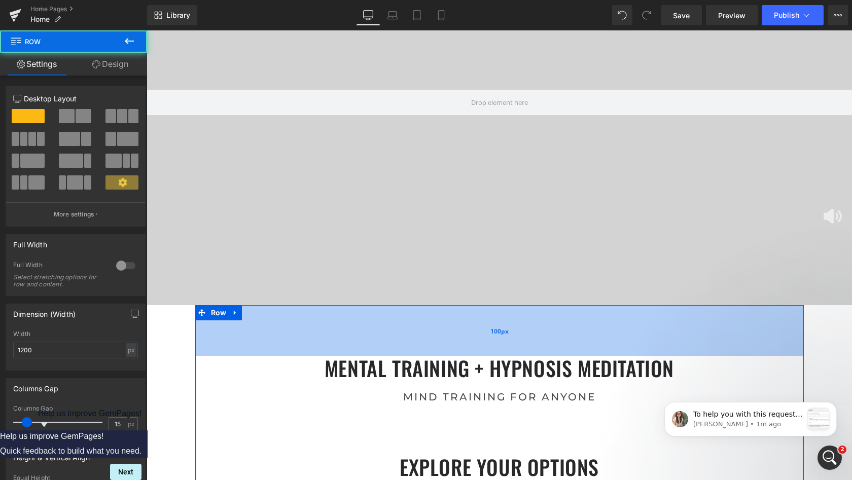
click at [313, 342] on div "100px" at bounding box center [499, 330] width 608 height 51
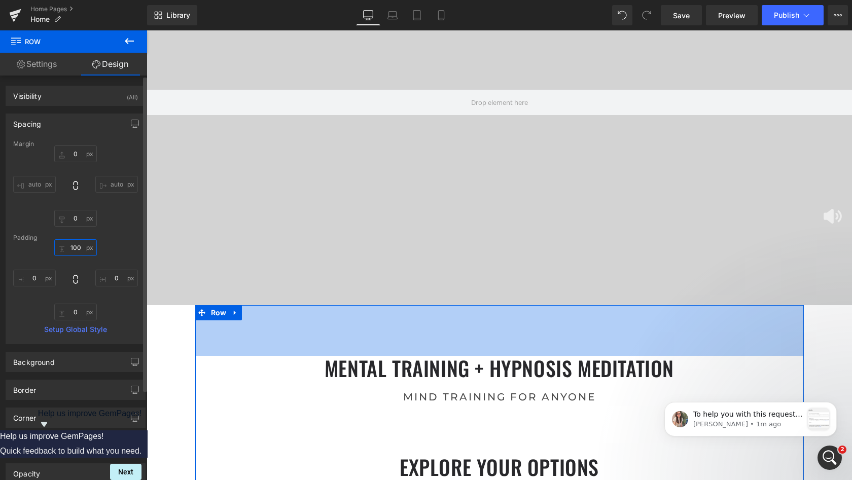
click at [74, 248] on input "100" at bounding box center [75, 247] width 43 height 17
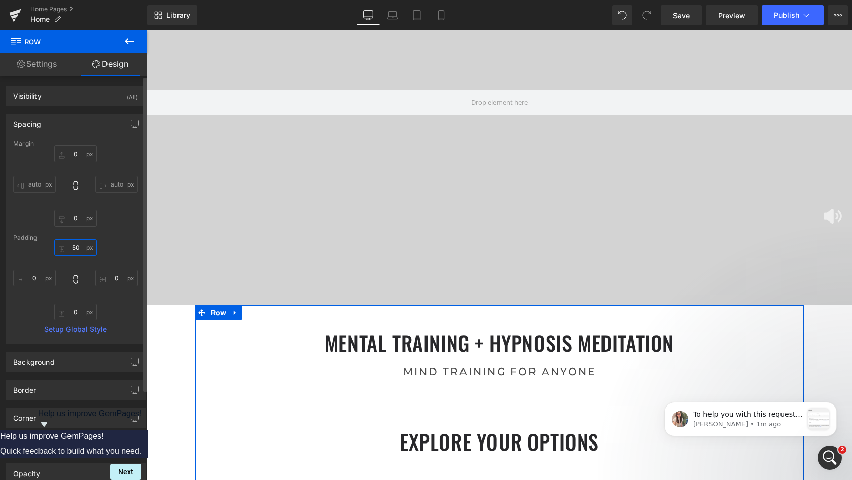
scroll to position [4063, 701]
type input "50"
click at [108, 248] on div "50 50 0px 0 0px 0 0px 0" at bounding box center [75, 279] width 125 height 81
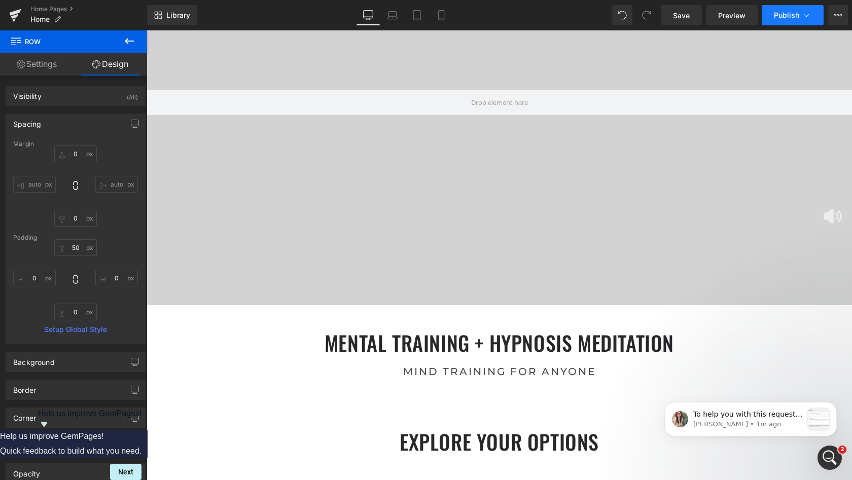
click at [785, 18] on span "Publish" at bounding box center [785, 15] width 25 height 8
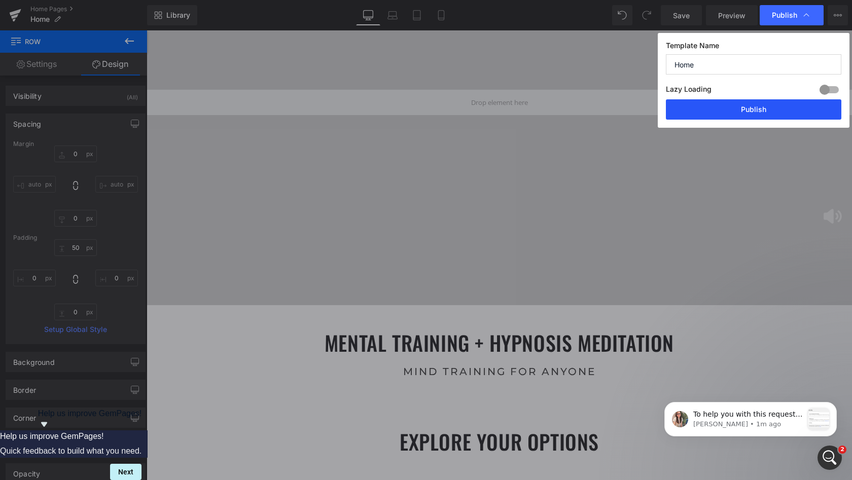
click at [758, 108] on button "Publish" at bounding box center [753, 109] width 175 height 20
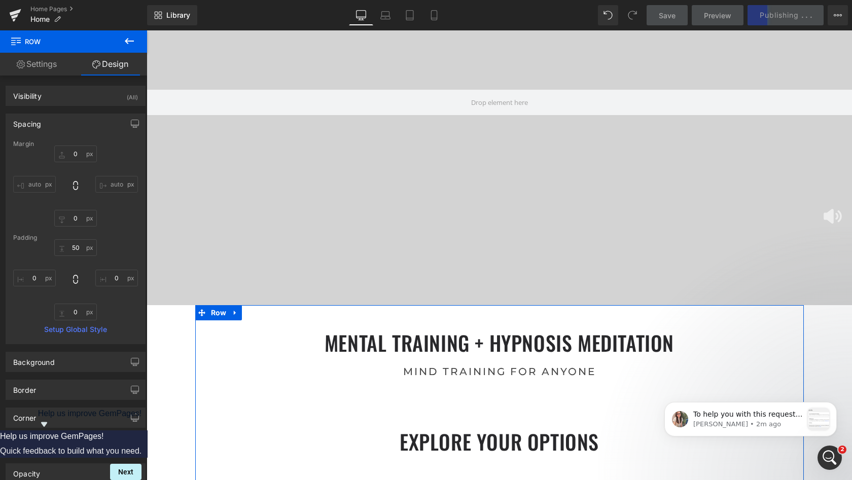
click at [51, 66] on link "Settings" at bounding box center [36, 64] width 73 height 23
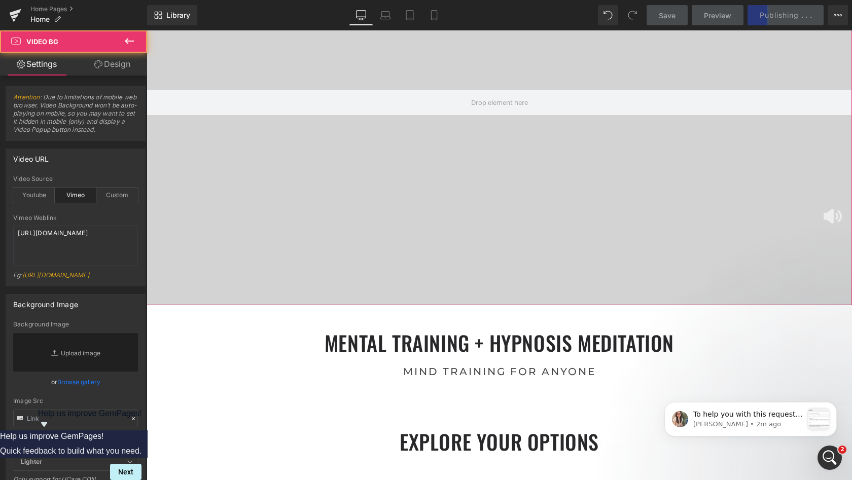
click at [289, 134] on div at bounding box center [498, 102] width 705 height 405
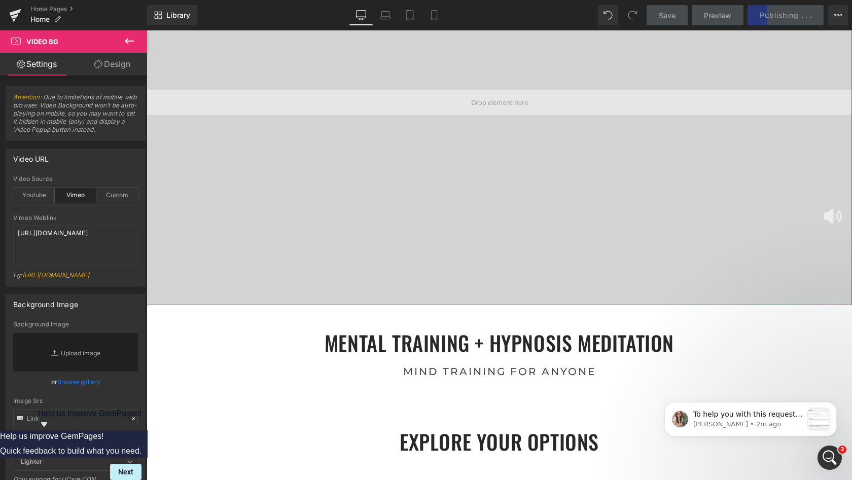
click at [303, 98] on span at bounding box center [498, 102] width 705 height 25
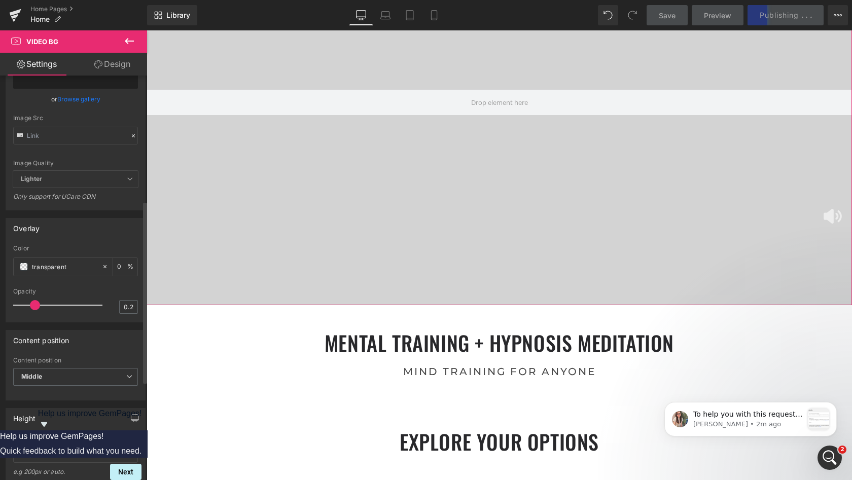
scroll to position [287, 0]
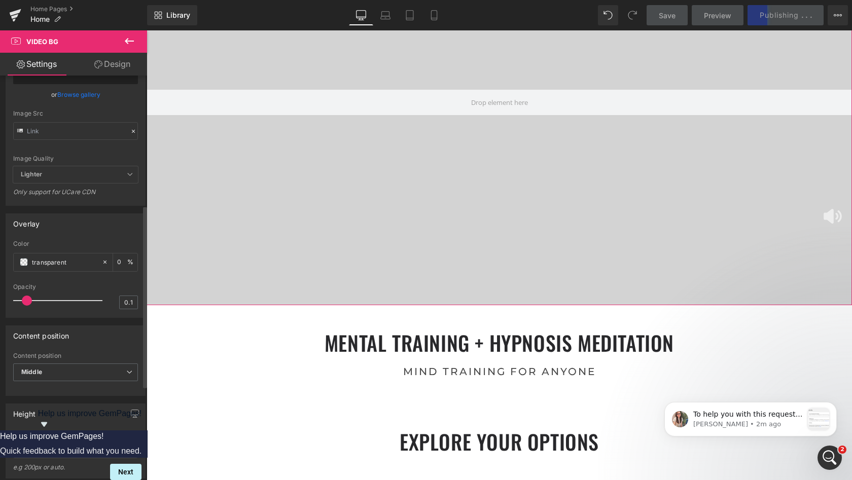
type input "0"
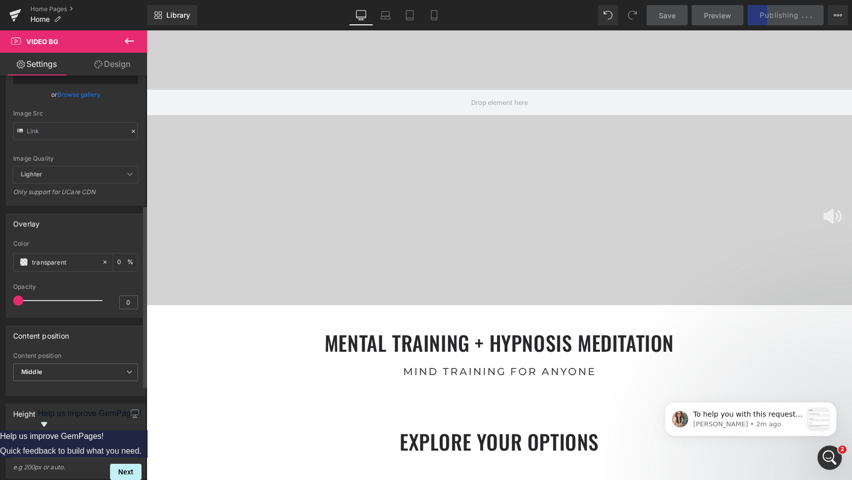
scroll to position [4063, 701]
drag, startPoint x: 35, startPoint y: 301, endPoint x: 1, endPoint y: 298, distance: 35.1
click at [1, 298] on div "Overlay transparent Color transparent 0 % 0 Opacity 0" at bounding box center [76, 262] width 152 height 112
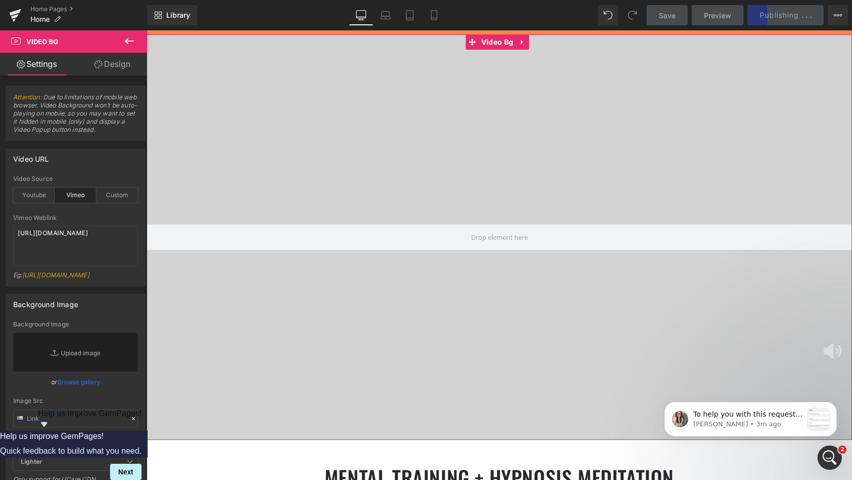
scroll to position [0, 0]
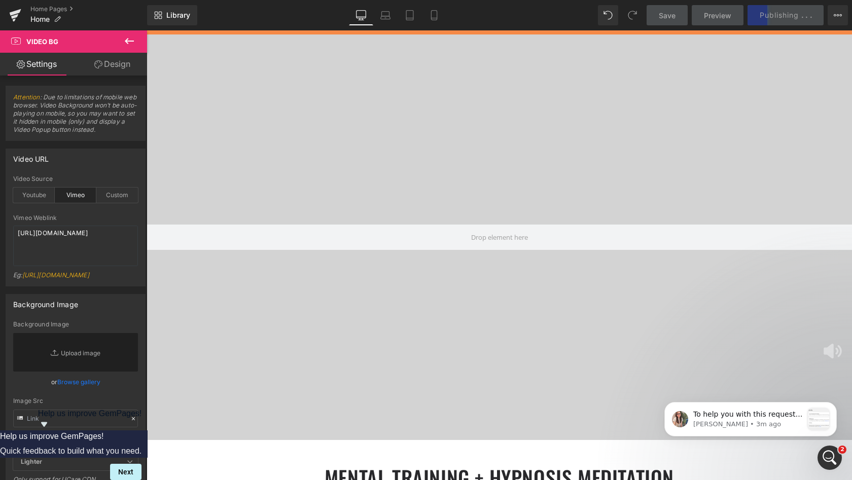
click at [763, 16] on div "Save Preview Publishing . . . Scheduled View Live Page View with current Templa…" at bounding box center [747, 15] width 210 height 20
click at [785, 15] on div "Save Preview Publishing . . . Scheduled View Live Page View with current Templa…" at bounding box center [747, 15] width 210 height 20
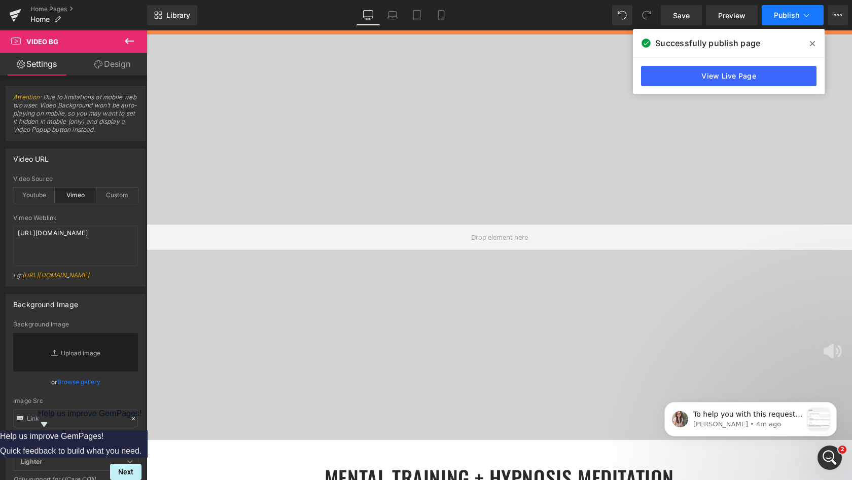
click at [779, 17] on span "Publish" at bounding box center [785, 15] width 25 height 8
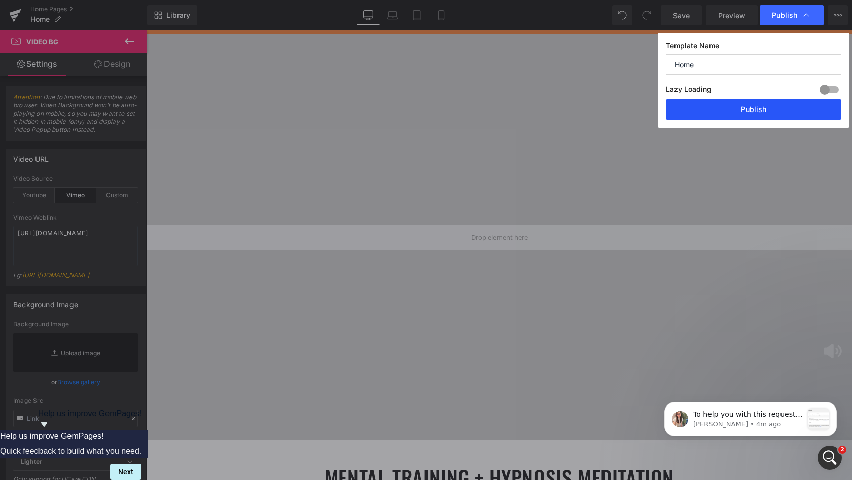
click at [754, 108] on button "Publish" at bounding box center [753, 109] width 175 height 20
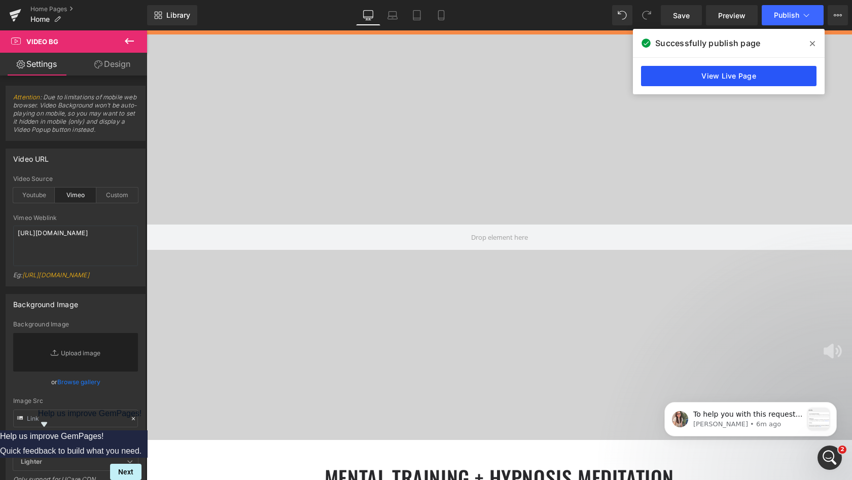
click at [719, 81] on link "View Live Page" at bounding box center [728, 76] width 175 height 20
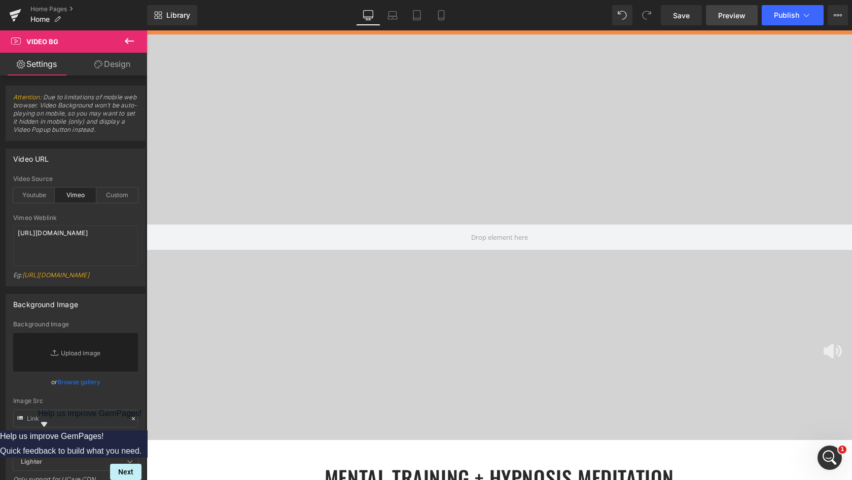
click at [737, 11] on span "Preview" at bounding box center [731, 15] width 27 height 11
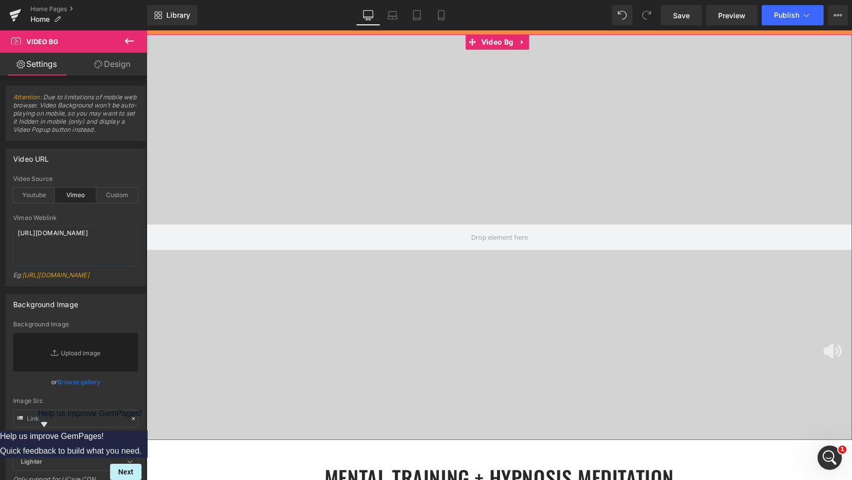
click at [107, 63] on link "Design" at bounding box center [112, 64] width 73 height 23
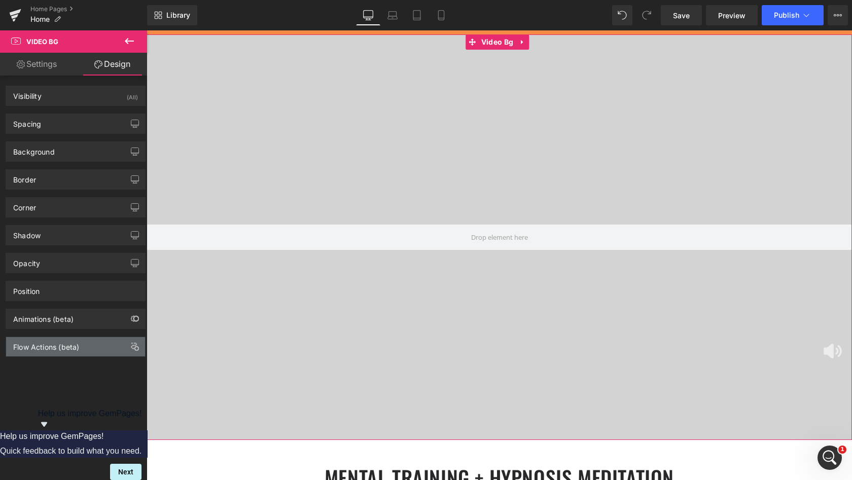
click at [79, 343] on div "Flow Actions (beta)" at bounding box center [46, 344] width 66 height 14
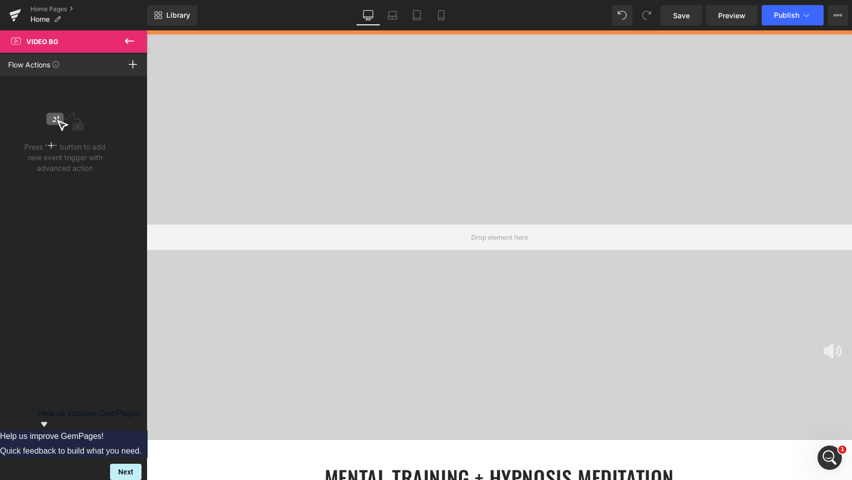
click at [127, 45] on icon at bounding box center [129, 41] width 12 height 12
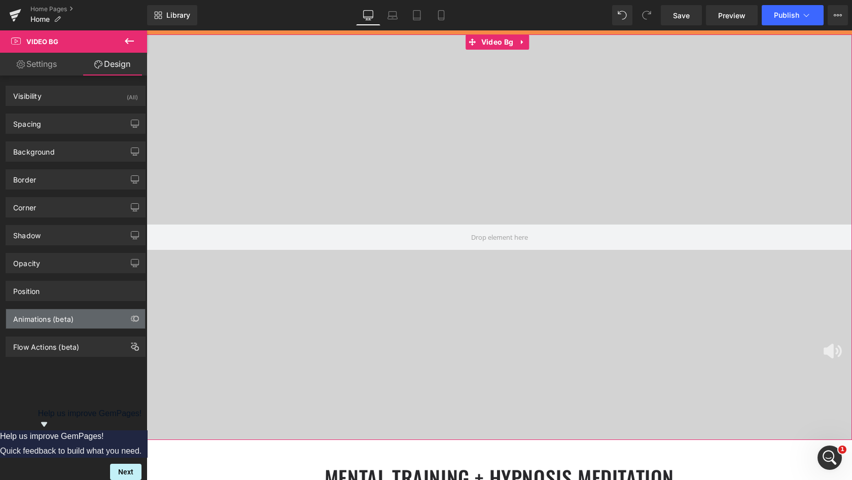
click at [38, 312] on div "Animations (beta)" at bounding box center [43, 316] width 60 height 14
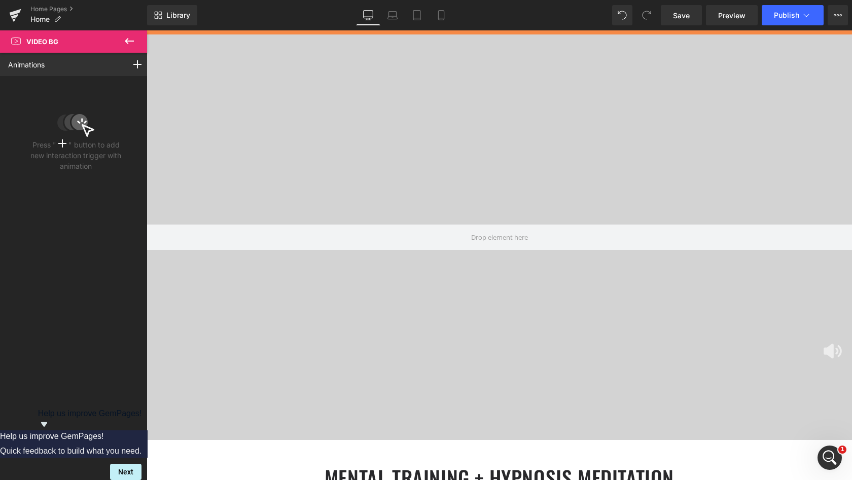
click at [132, 38] on icon at bounding box center [129, 41] width 12 height 12
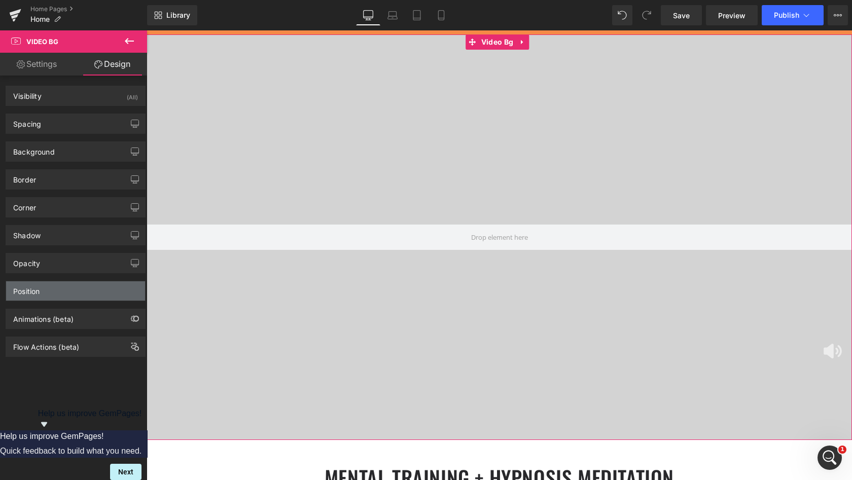
click at [42, 291] on div "Position" at bounding box center [75, 290] width 139 height 19
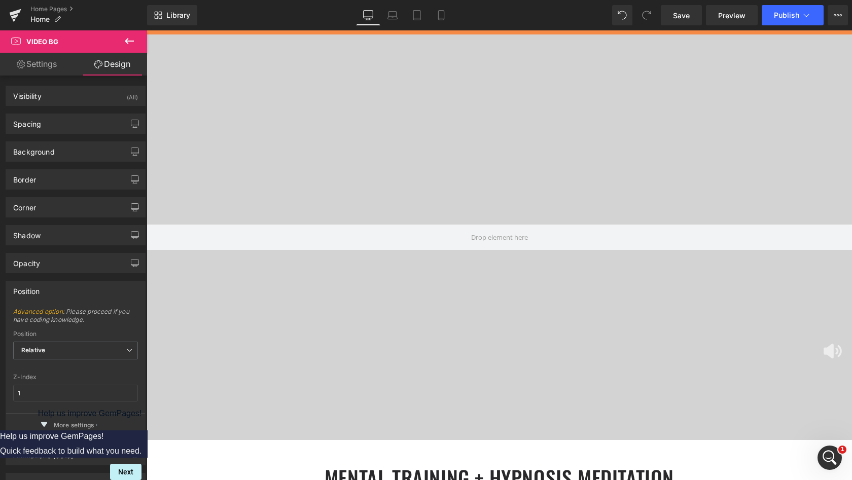
click at [128, 40] on icon at bounding box center [129, 41] width 12 height 12
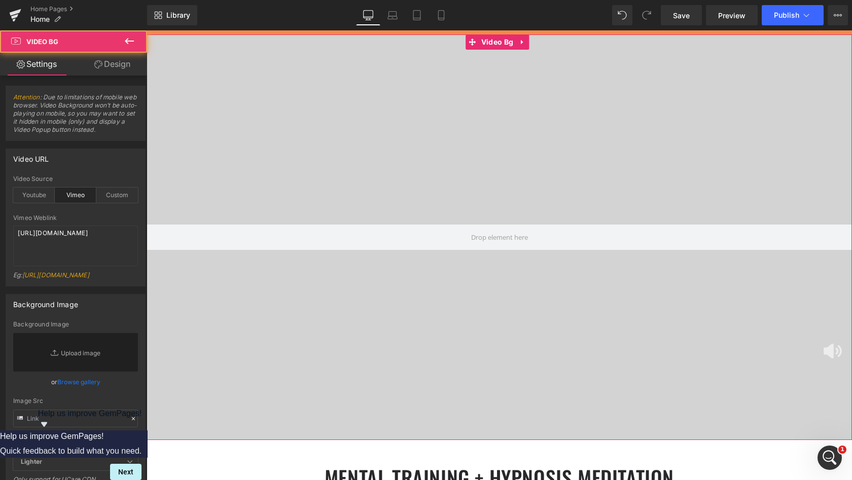
click at [227, 190] on div at bounding box center [498, 236] width 705 height 405
click at [121, 67] on link "Design" at bounding box center [112, 64] width 73 height 23
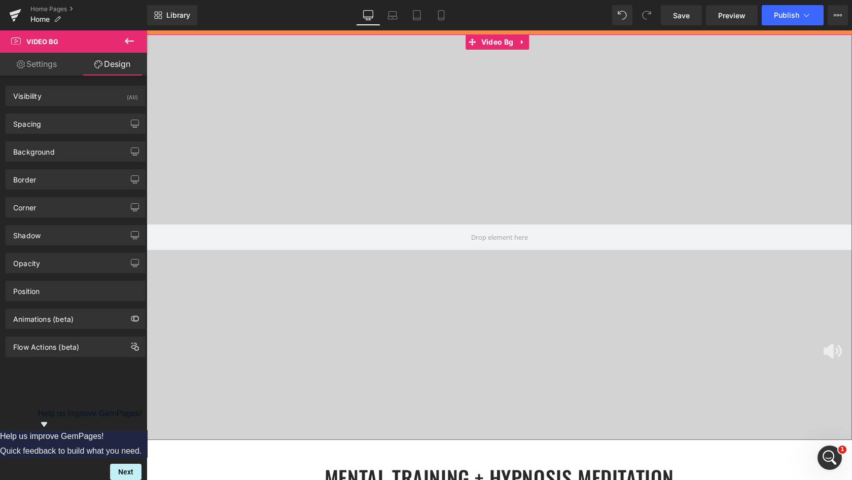
click at [48, 64] on link "Settings" at bounding box center [36, 64] width 73 height 23
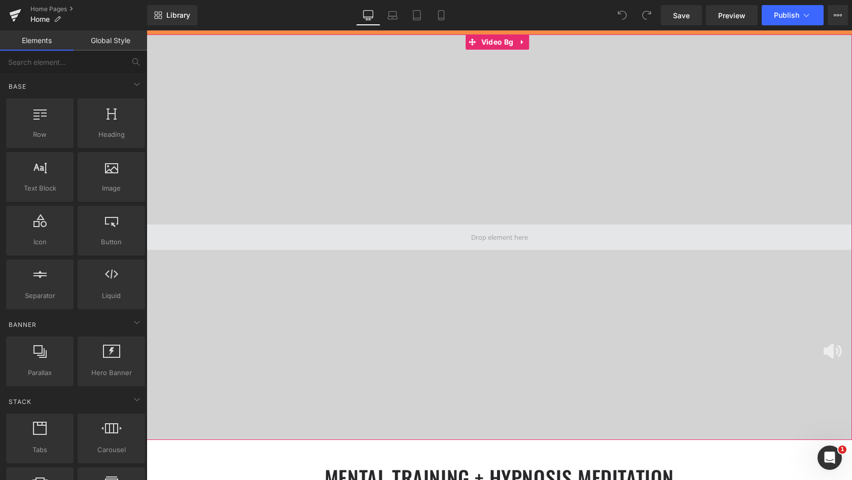
click at [474, 244] on span at bounding box center [499, 237] width 64 height 19
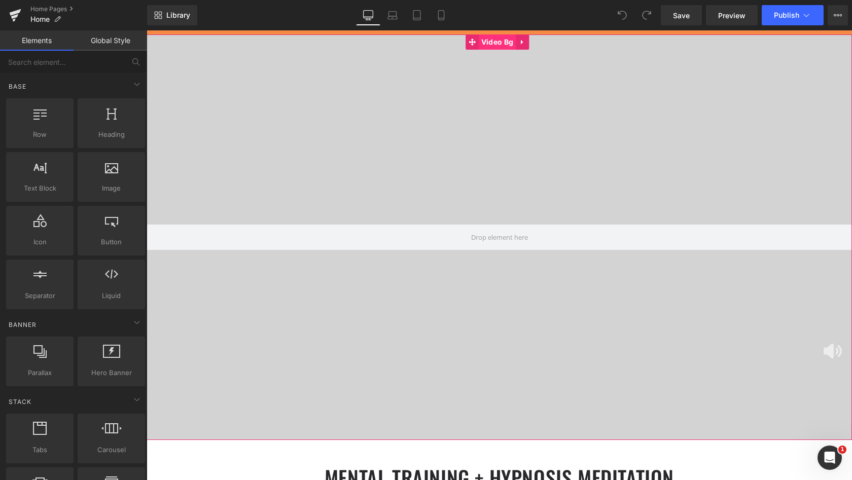
click at [493, 42] on span "Video Bg" at bounding box center [496, 41] width 37 height 15
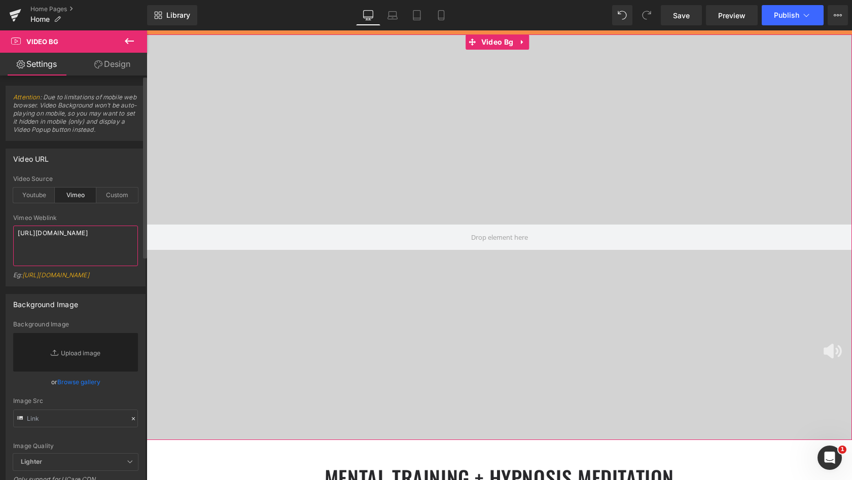
drag, startPoint x: 115, startPoint y: 232, endPoint x: 8, endPoint y: 231, distance: 107.0
click at [8, 231] on div "vimeo Video Source Youtube Vimeo Custom Youtube Weblink [URL][DOMAIN_NAME] Eg: …" at bounding box center [75, 230] width 139 height 110
paste textarea "player.vimeo.com/video/1110408771?autoplay=1&muted=1&background=1"
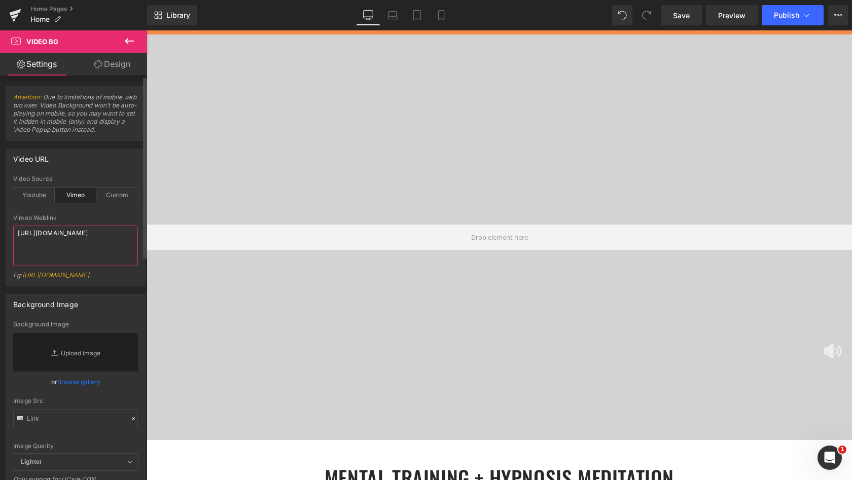
scroll to position [4063, 701]
type textarea "https://player.vimeo.com/video/1110408771?autoplay=1&muted=1&background=1"
click at [781, 10] on button "Publish" at bounding box center [792, 15] width 62 height 20
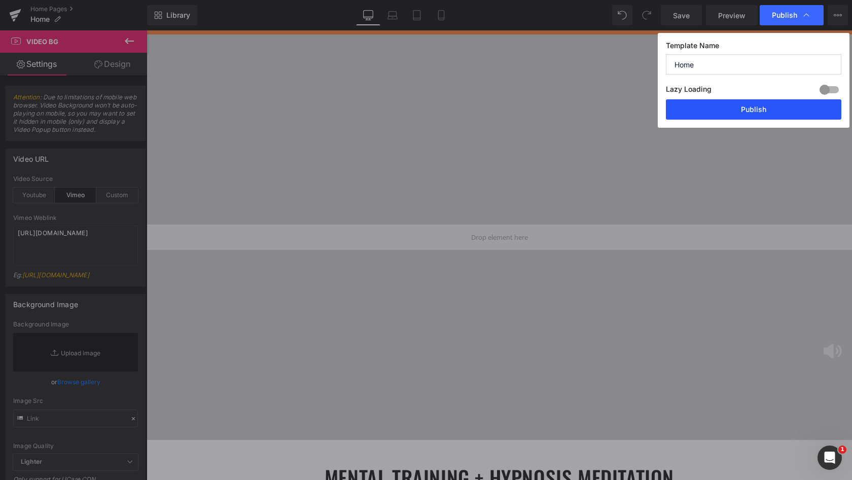
drag, startPoint x: 752, startPoint y: 113, endPoint x: 605, endPoint y: 83, distance: 149.6
click at [752, 113] on button "Publish" at bounding box center [753, 109] width 175 height 20
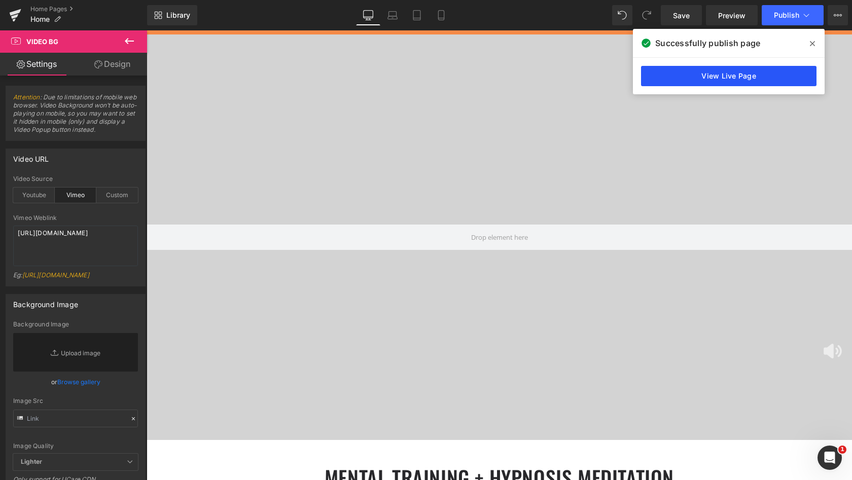
click at [733, 77] on link "View Live Page" at bounding box center [728, 76] width 175 height 20
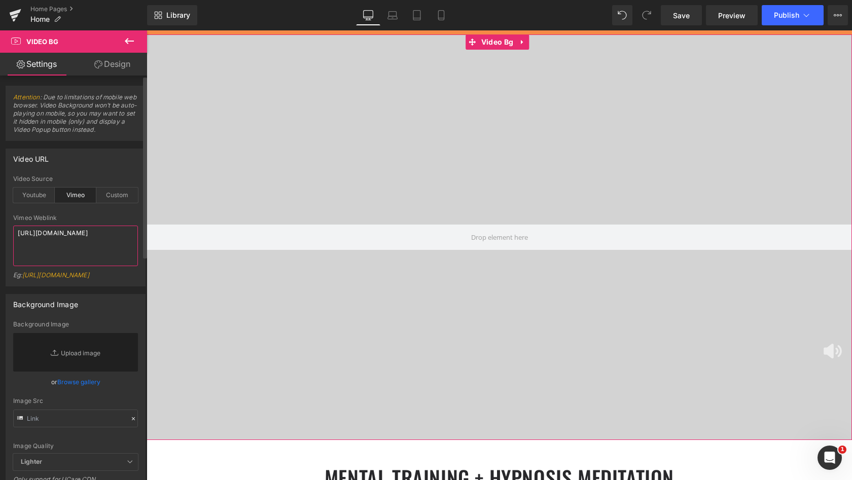
click at [71, 254] on textarea "https://player.vimeo.com/video/1110408771?autoplay=1&muted=1&background=1" at bounding box center [75, 246] width 125 height 41
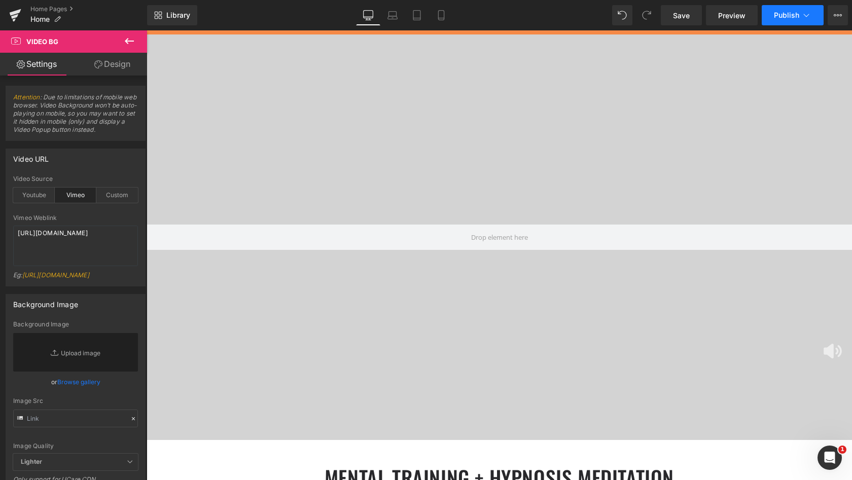
click at [786, 16] on span "Publish" at bounding box center [785, 15] width 25 height 8
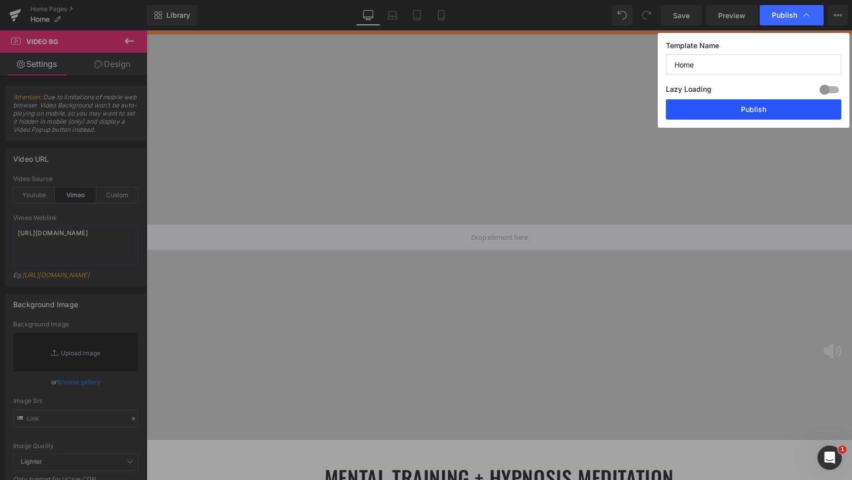
click at [757, 106] on button "Publish" at bounding box center [753, 109] width 175 height 20
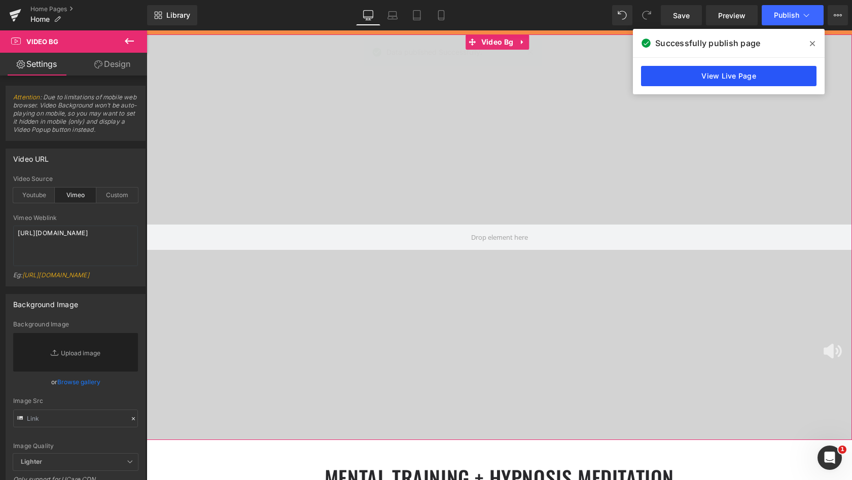
click at [756, 73] on link "View Live Page" at bounding box center [728, 76] width 175 height 20
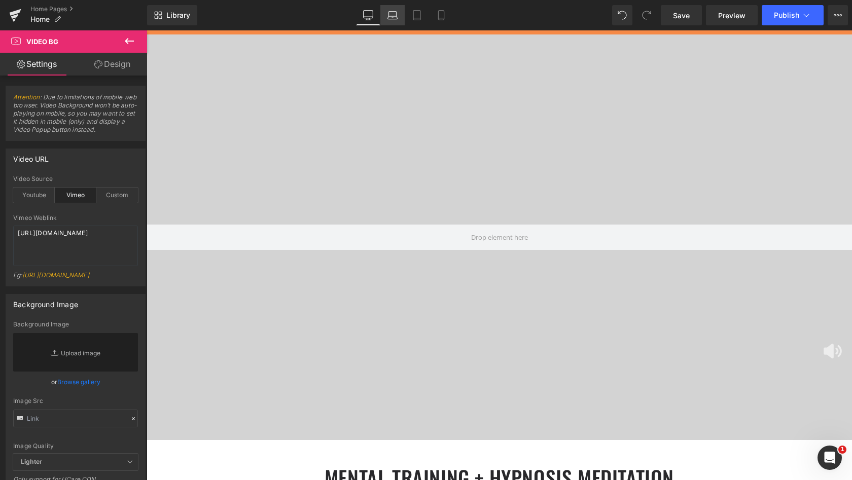
click at [389, 17] on icon at bounding box center [392, 15] width 10 height 10
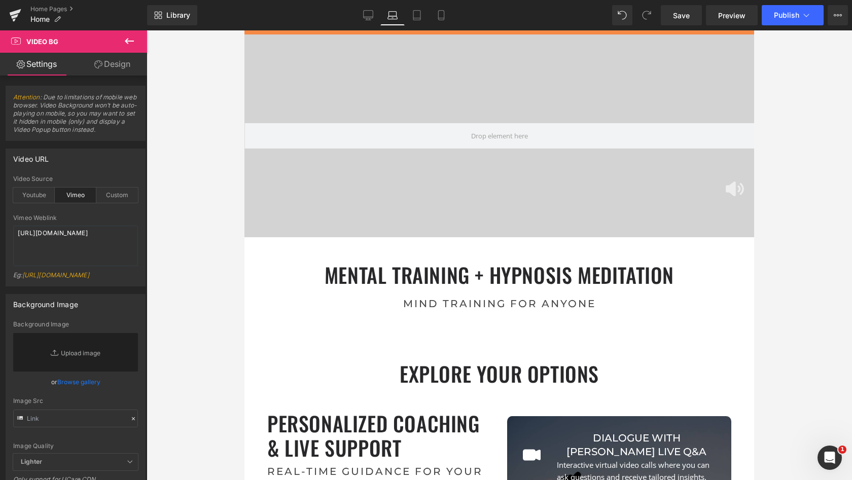
scroll to position [4022, 505]
click at [420, 16] on icon at bounding box center [417, 15] width 10 height 10
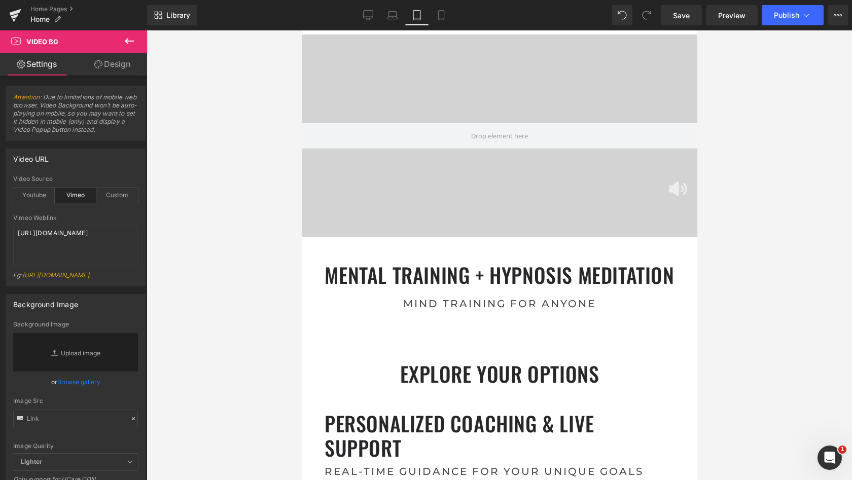
scroll to position [5, 5]
click at [396, 14] on icon at bounding box center [392, 15] width 10 height 10
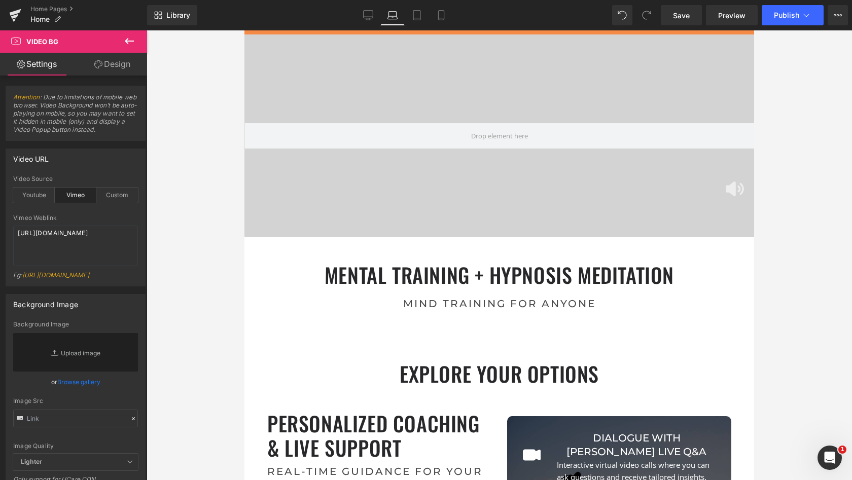
scroll to position [4022, 505]
click at [120, 61] on link "Design" at bounding box center [112, 64] width 73 height 23
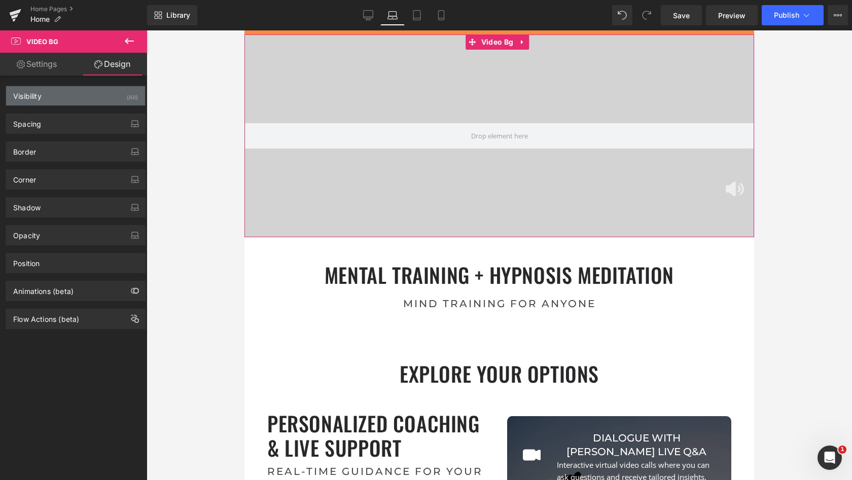
click at [92, 97] on div "Visibility (All)" at bounding box center [75, 95] width 139 height 19
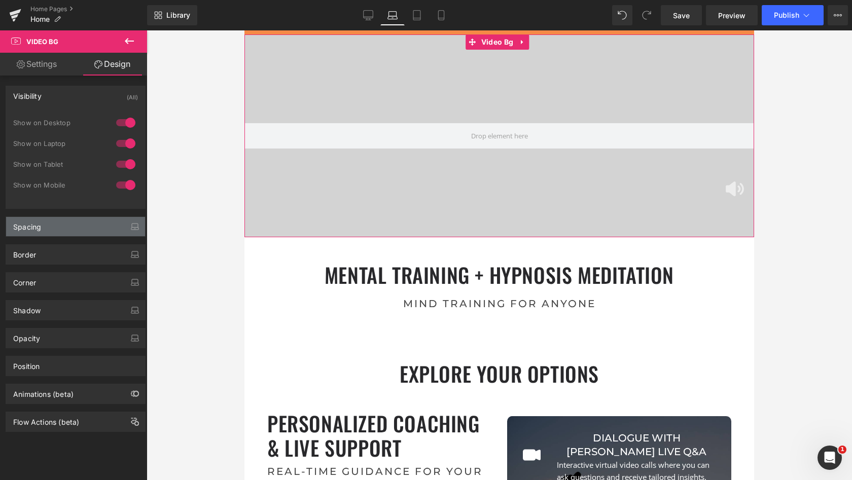
click at [68, 222] on div "Spacing" at bounding box center [75, 226] width 139 height 19
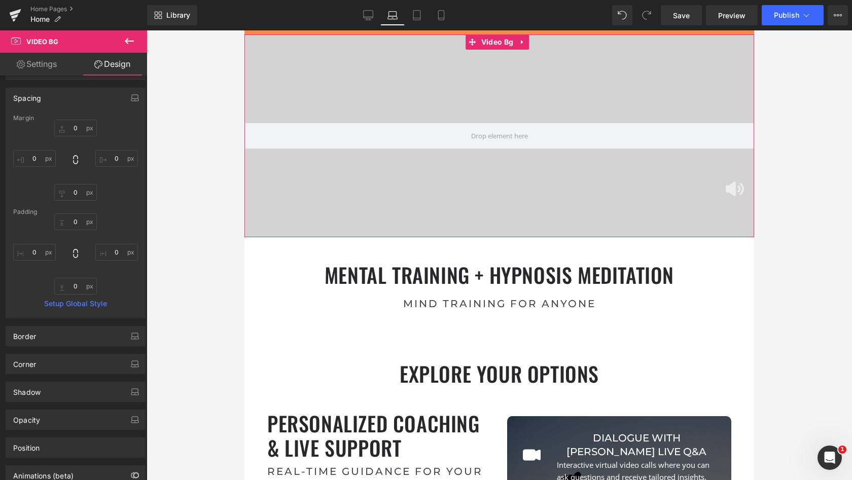
scroll to position [143, 0]
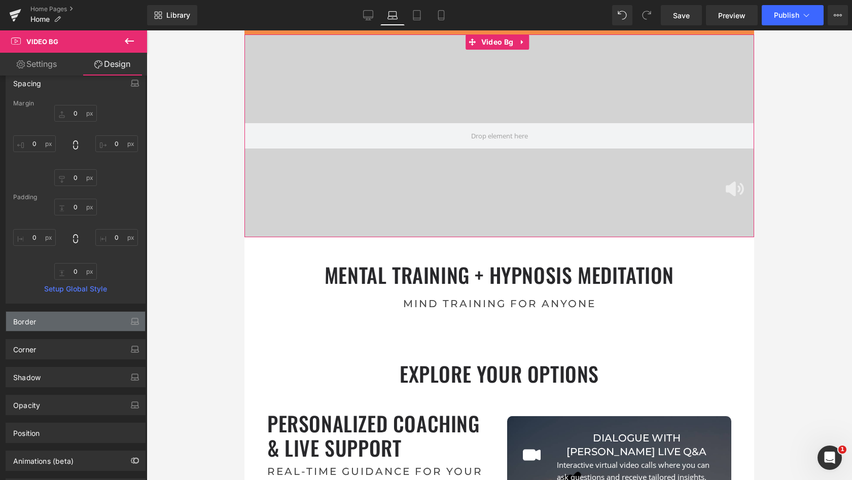
click at [59, 324] on div "Border" at bounding box center [75, 321] width 139 height 19
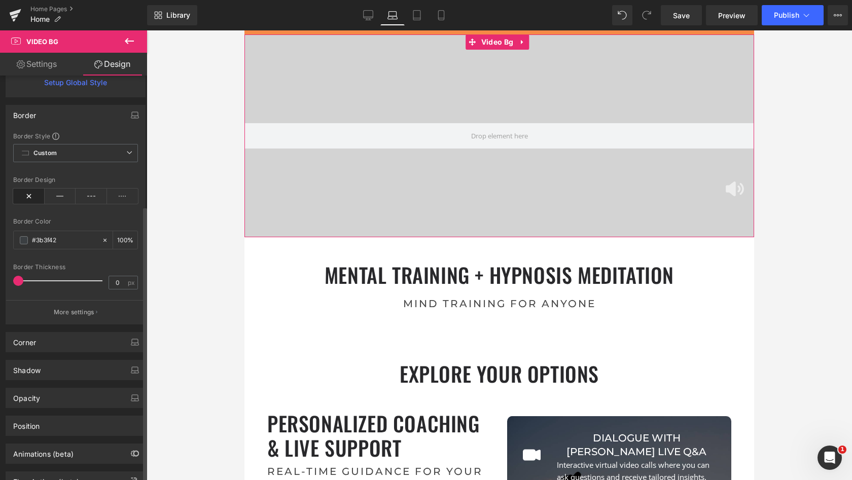
scroll to position [361, 0]
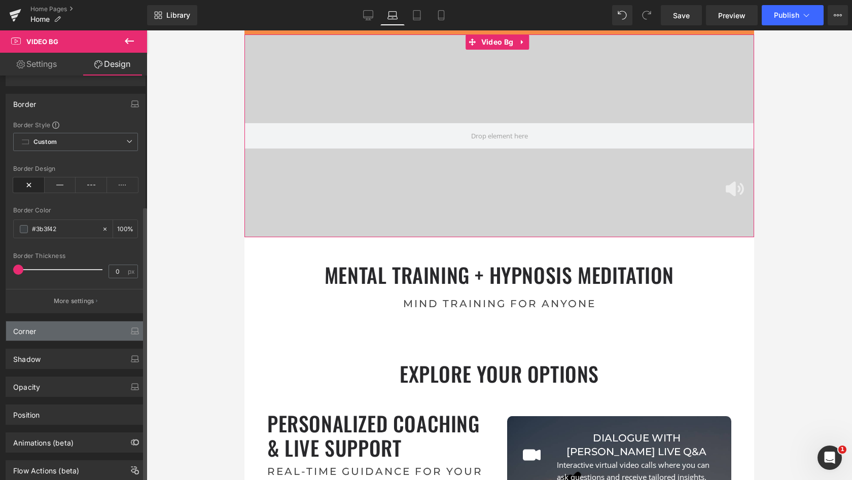
click at [60, 330] on div "Corner" at bounding box center [75, 330] width 139 height 19
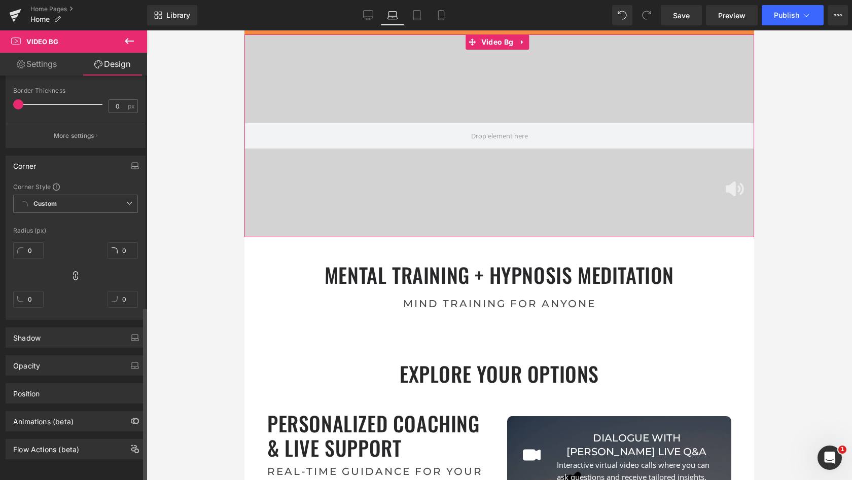
click at [60, 330] on div "Shadow" at bounding box center [75, 337] width 139 height 19
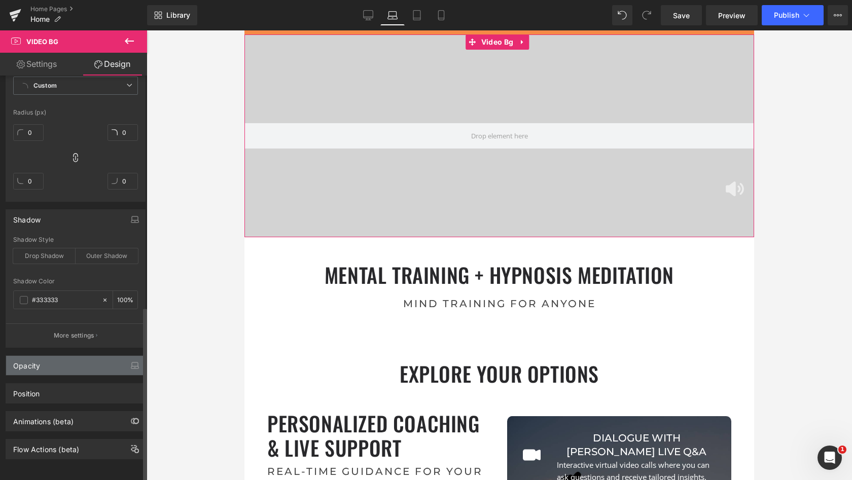
scroll to position [652, 0]
click at [54, 356] on div "Opacity" at bounding box center [75, 365] width 139 height 19
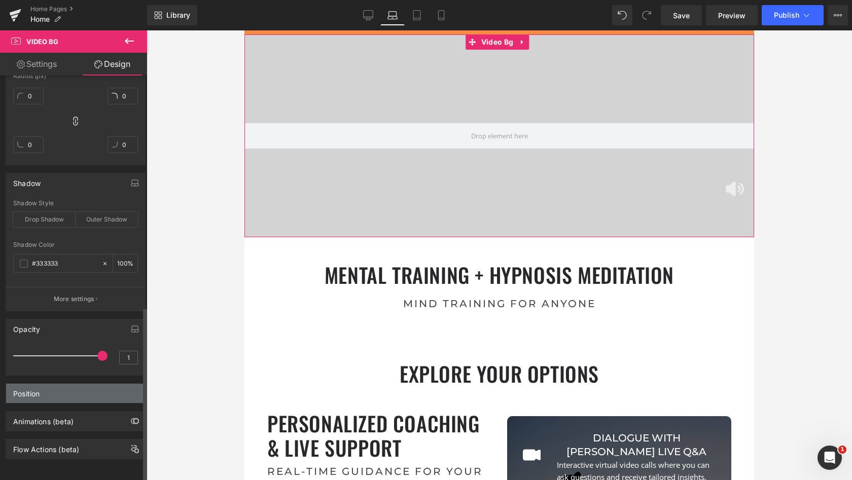
click at [63, 389] on div "Position" at bounding box center [75, 393] width 139 height 19
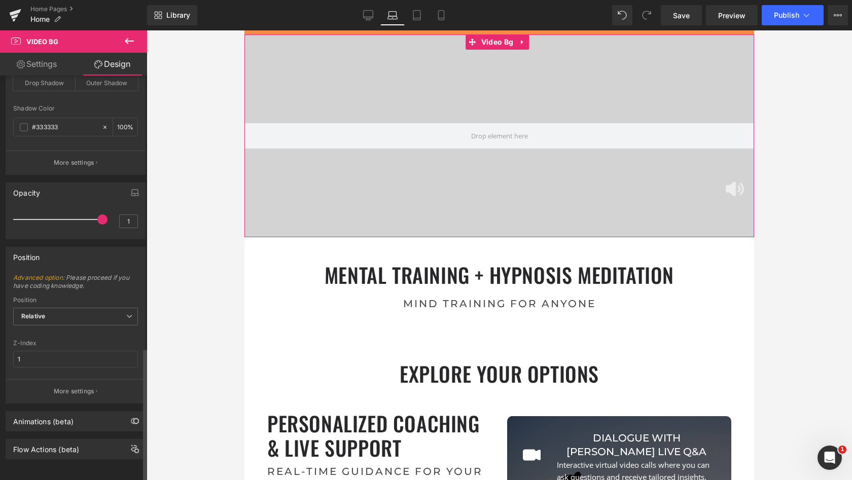
scroll to position [825, 0]
click at [63, 412] on div "Animations (beta)" at bounding box center [43, 419] width 60 height 14
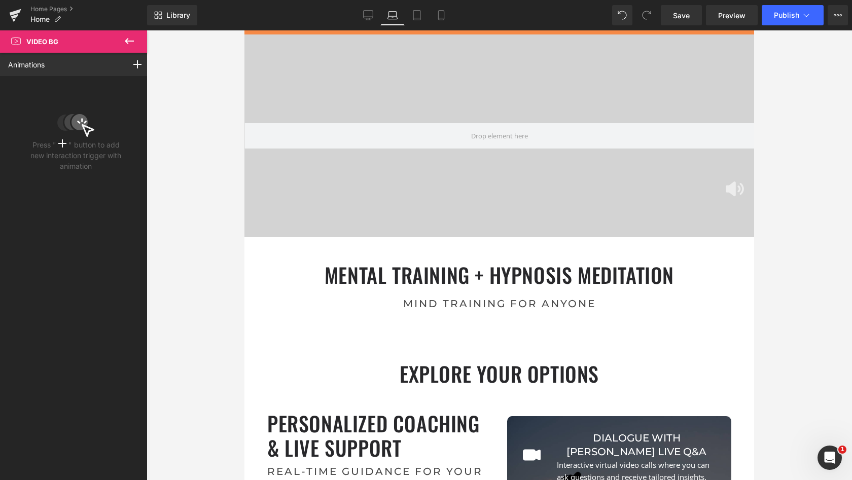
click at [124, 42] on icon at bounding box center [129, 41] width 12 height 12
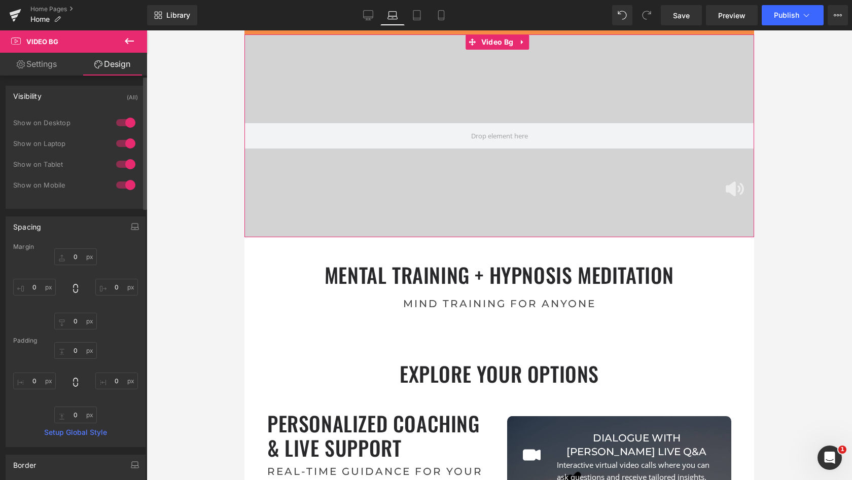
scroll to position [0, 0]
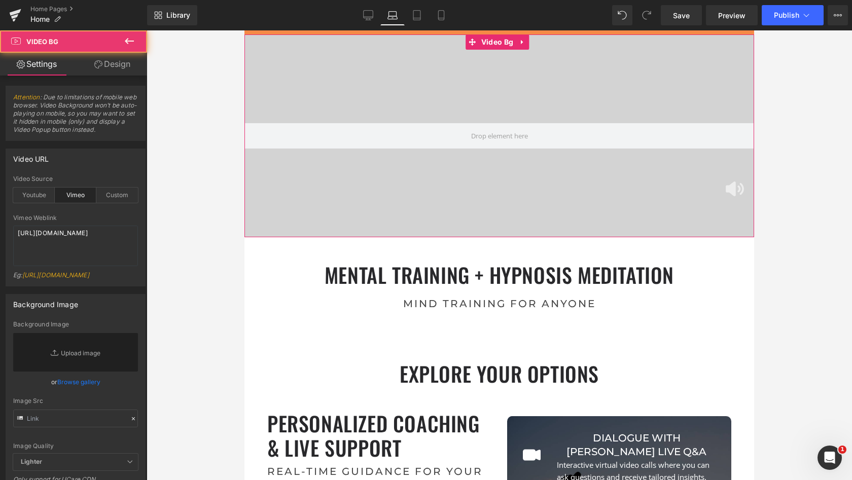
click at [456, 93] on div at bounding box center [498, 135] width 509 height 203
drag, startPoint x: 456, startPoint y: 93, endPoint x: 353, endPoint y: 91, distance: 103.4
click at [353, 91] on div at bounding box center [498, 135] width 509 height 203
click at [116, 66] on link "Design" at bounding box center [112, 64] width 73 height 23
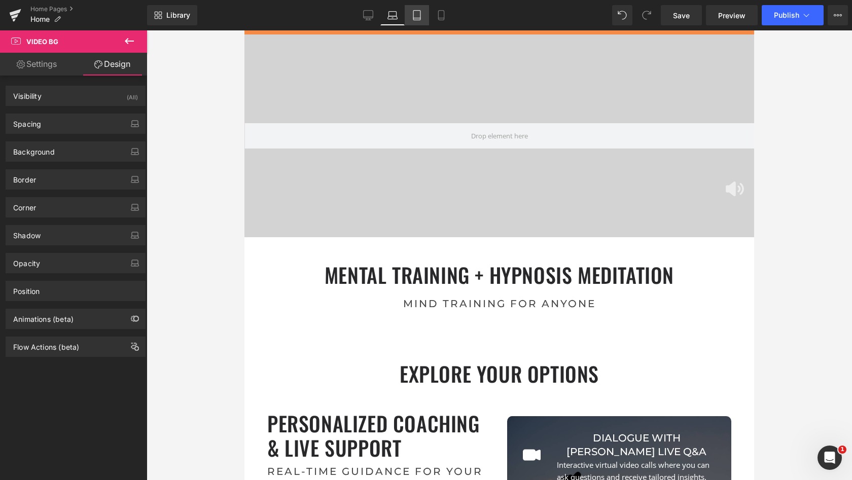
click at [413, 17] on icon at bounding box center [417, 15] width 10 height 10
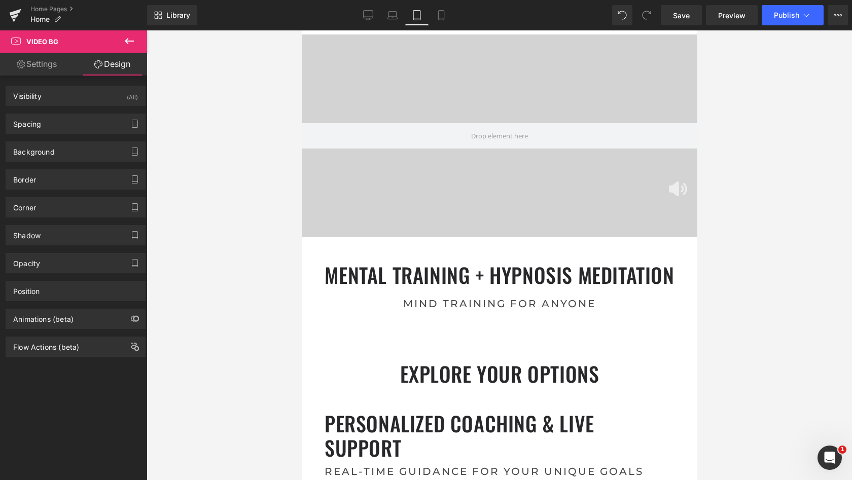
scroll to position [4981, 391]
click at [440, 16] on icon at bounding box center [441, 15] width 10 height 10
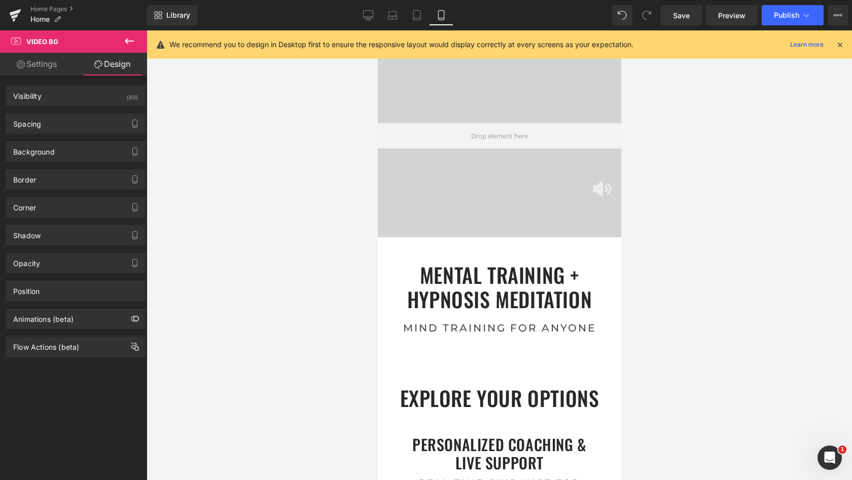
scroll to position [6464, 239]
click at [374, 12] on link "Desktop" at bounding box center [368, 15] width 24 height 20
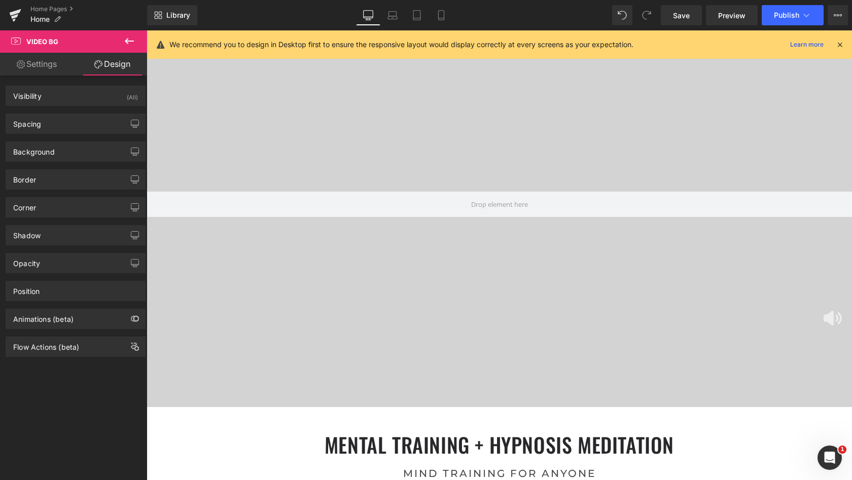
scroll to position [5, 5]
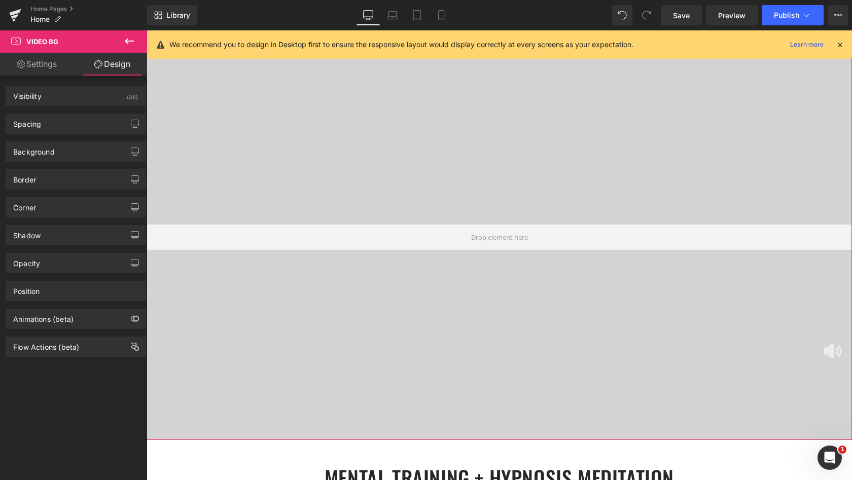
click at [50, 62] on link "Settings" at bounding box center [36, 64] width 73 height 23
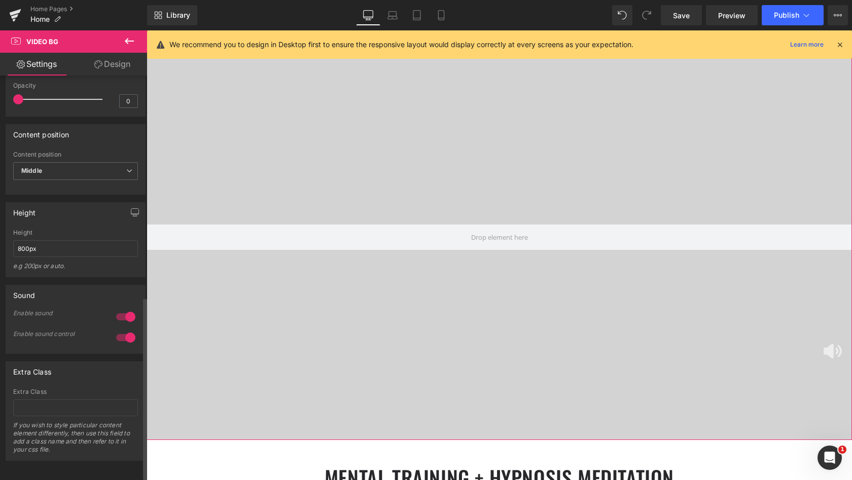
scroll to position [488, 0]
click at [82, 176] on span "Middle" at bounding box center [75, 172] width 125 height 18
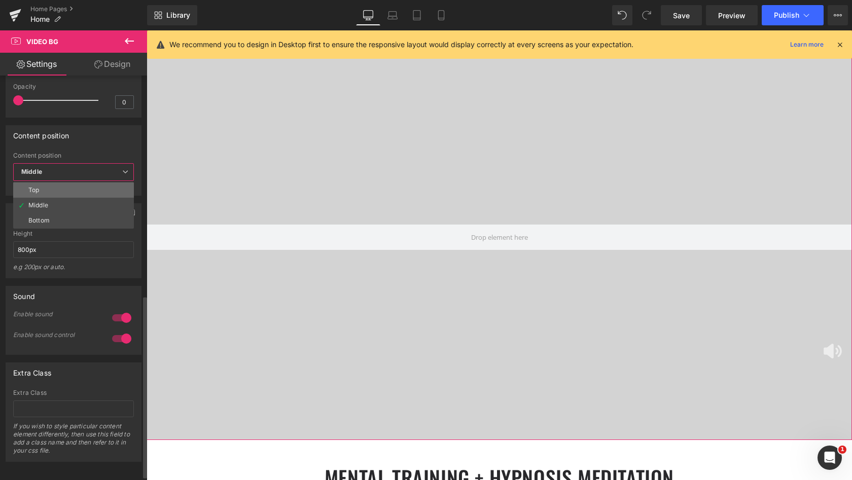
click at [71, 188] on li "Top" at bounding box center [73, 189] width 121 height 15
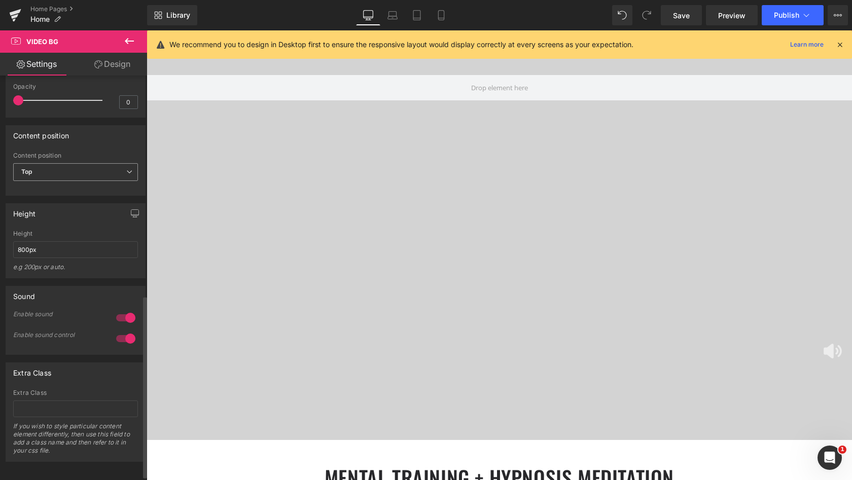
scroll to position [0, 0]
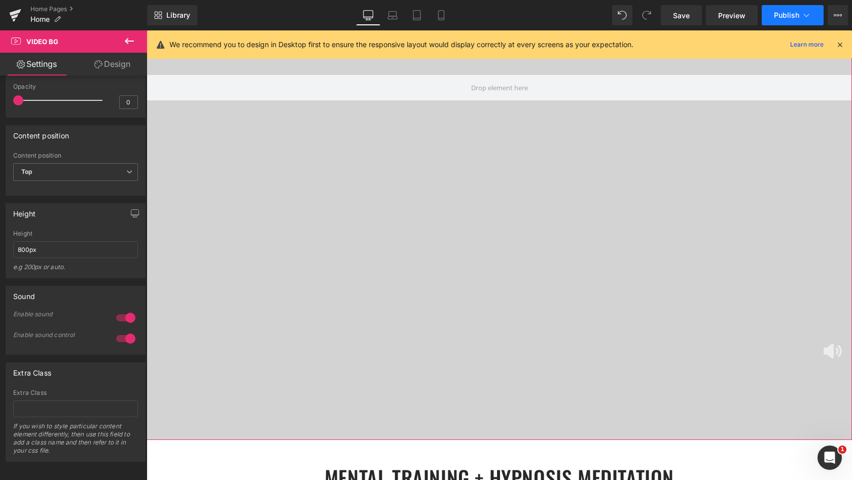
click at [783, 16] on span "Publish" at bounding box center [785, 15] width 25 height 8
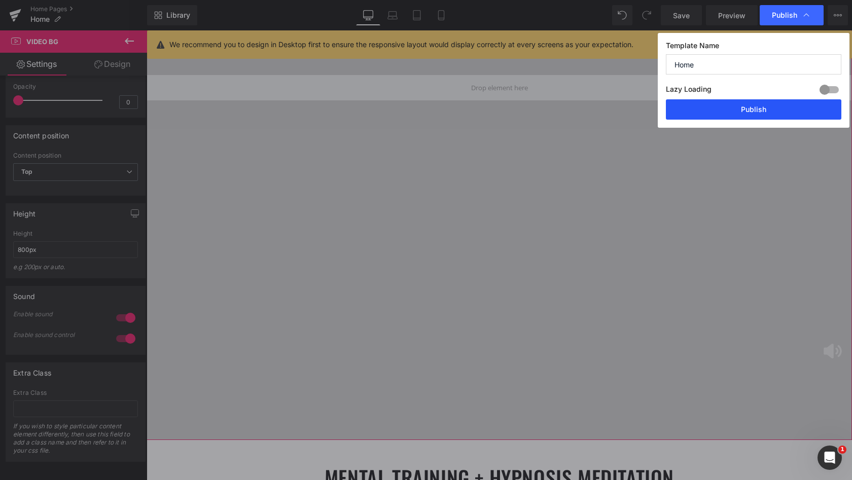
click at [755, 107] on button "Publish" at bounding box center [753, 109] width 175 height 20
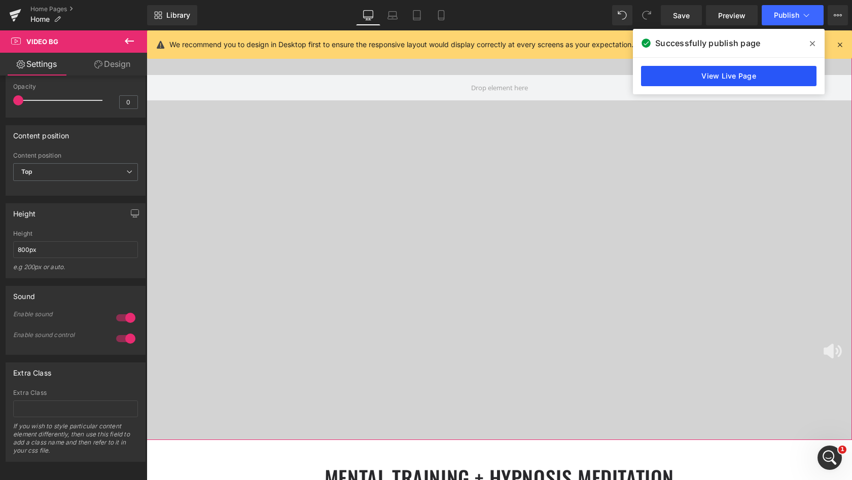
click at [734, 76] on link "View Live Page" at bounding box center [728, 76] width 175 height 20
